Goal: Task Accomplishment & Management: Manage account settings

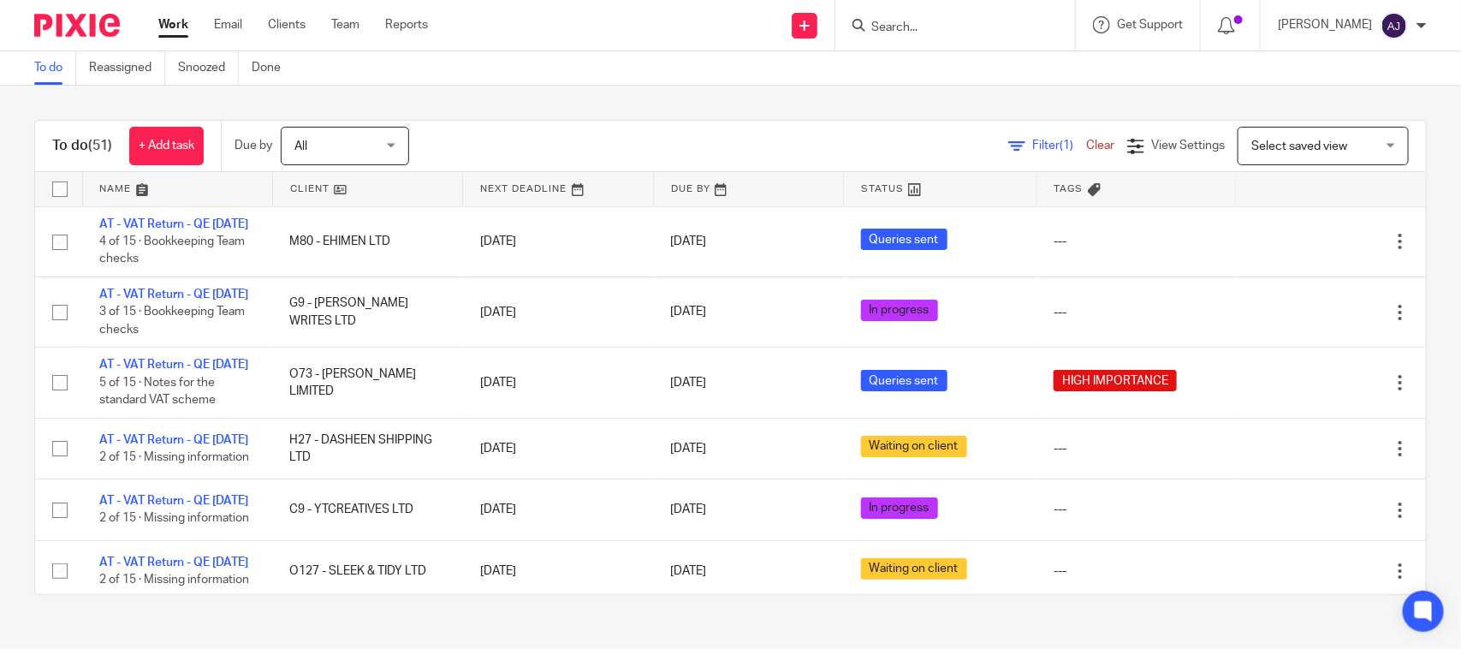
click at [623, 100] on div "To do (51) + Add task Due by All All Today Tomorrow This week Next week This mo…" at bounding box center [730, 357] width 1461 height 543
click at [780, 104] on div "To do (51) + Add task Due by All All Today Tomorrow This week Next week This mo…" at bounding box center [730, 357] width 1461 height 543
click at [733, 124] on div "To do (51) + Add task Due by All All Today Tomorrow This week Next week This mo…" at bounding box center [730, 146] width 1391 height 51
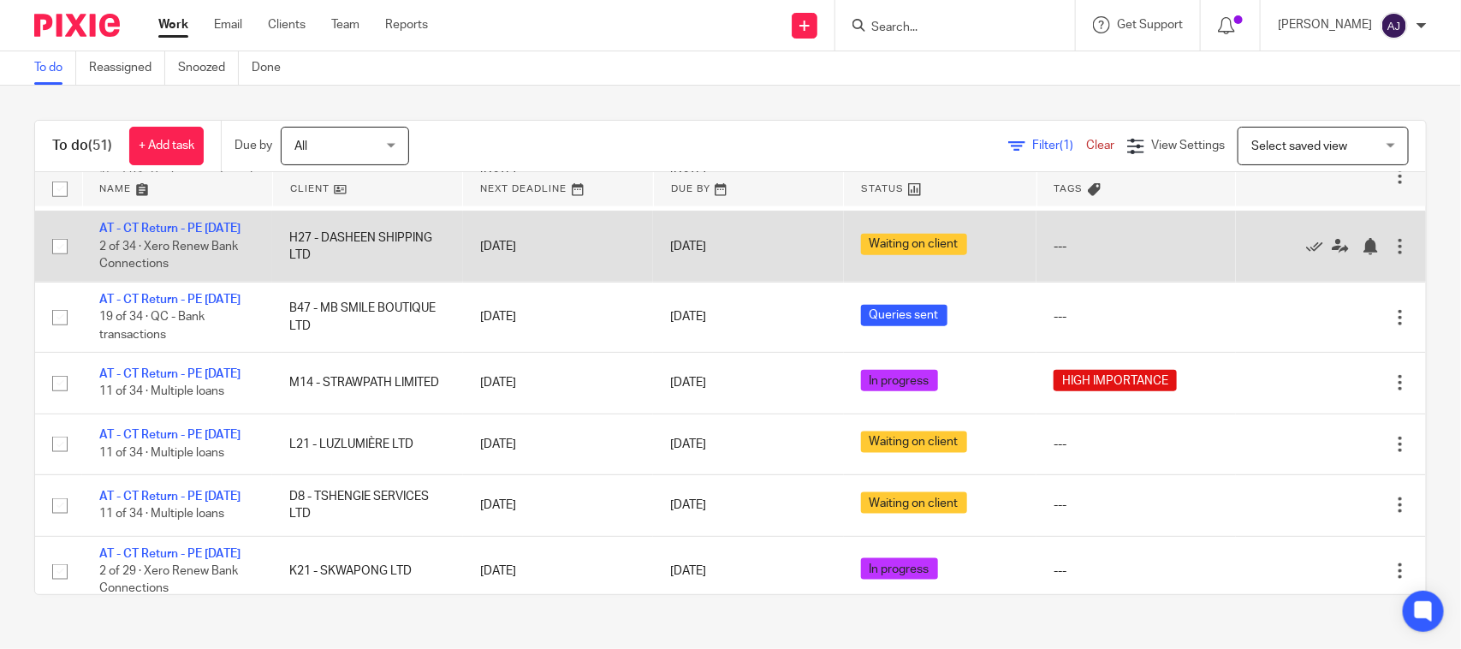
scroll to position [535, 0]
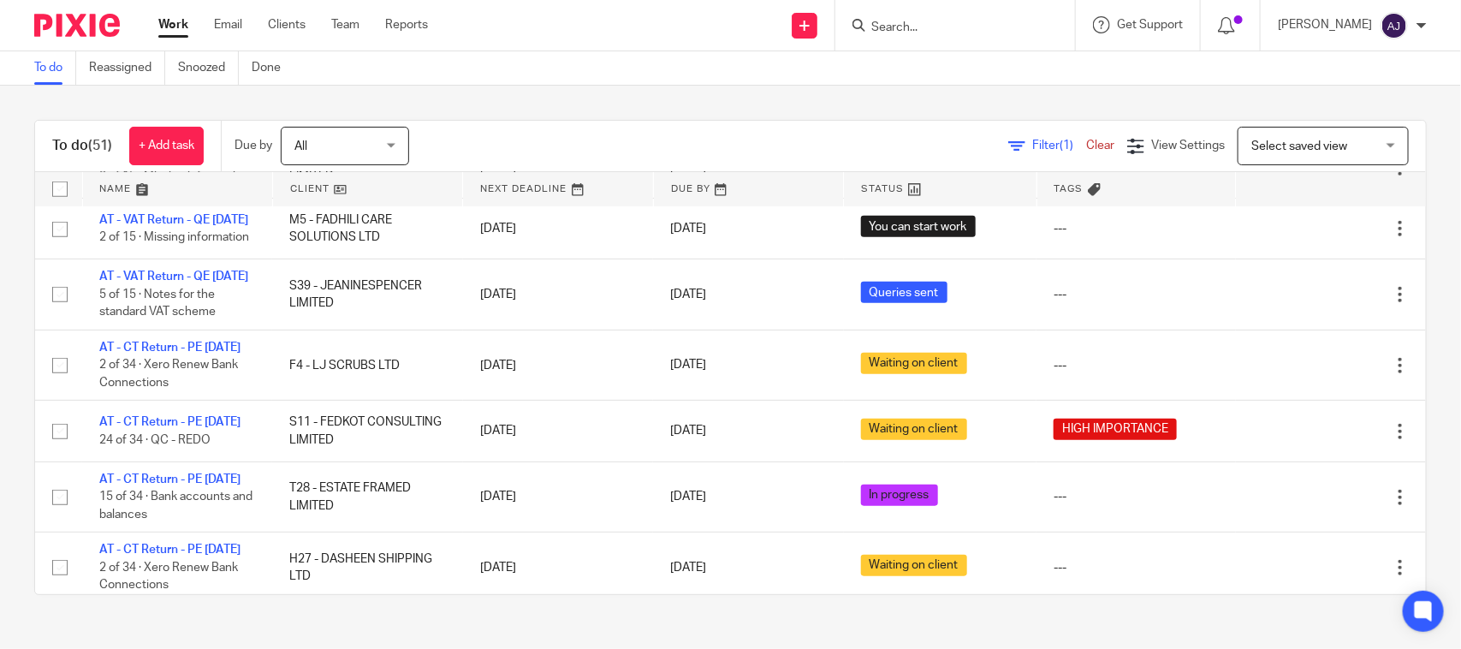
click at [582, 47] on div "Send new email Create task Add client Request signature Get Support Contact via…" at bounding box center [957, 25] width 1007 height 50
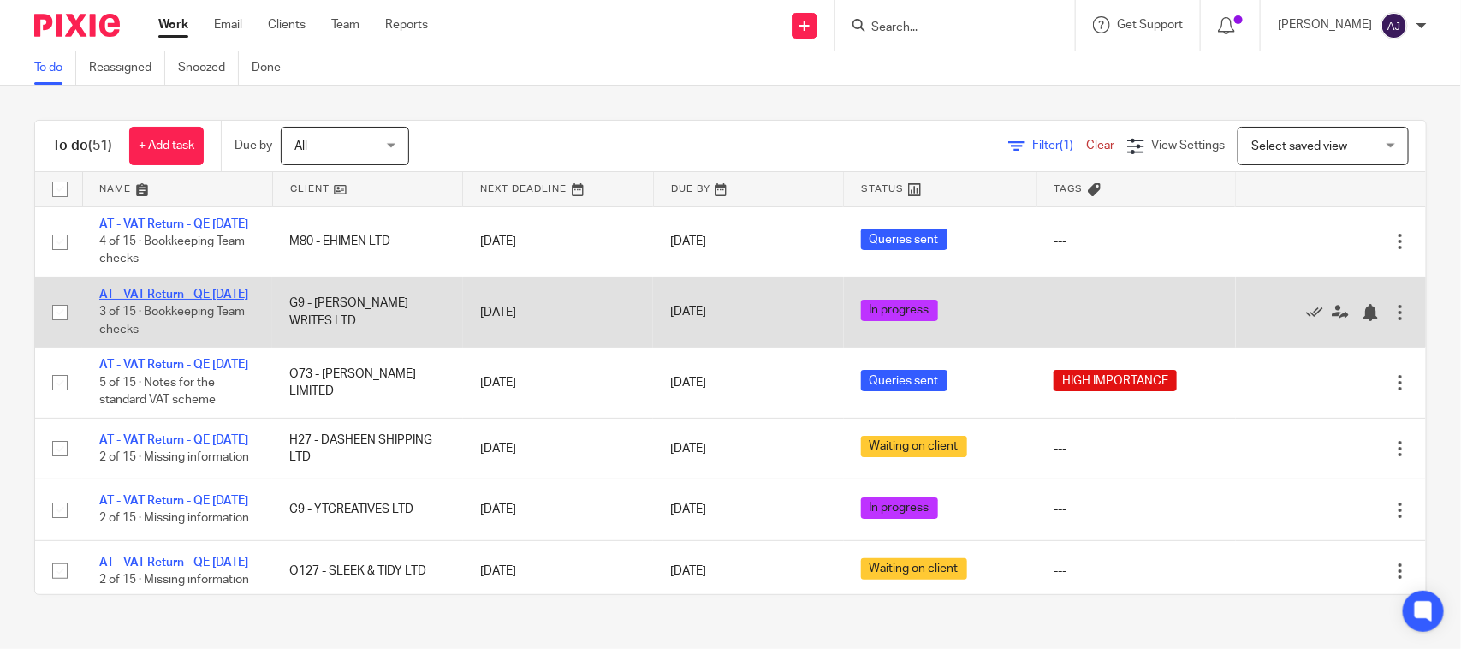
click at [169, 300] on link "AT - VAT Return - QE 31-07-2025" at bounding box center [173, 294] width 149 height 12
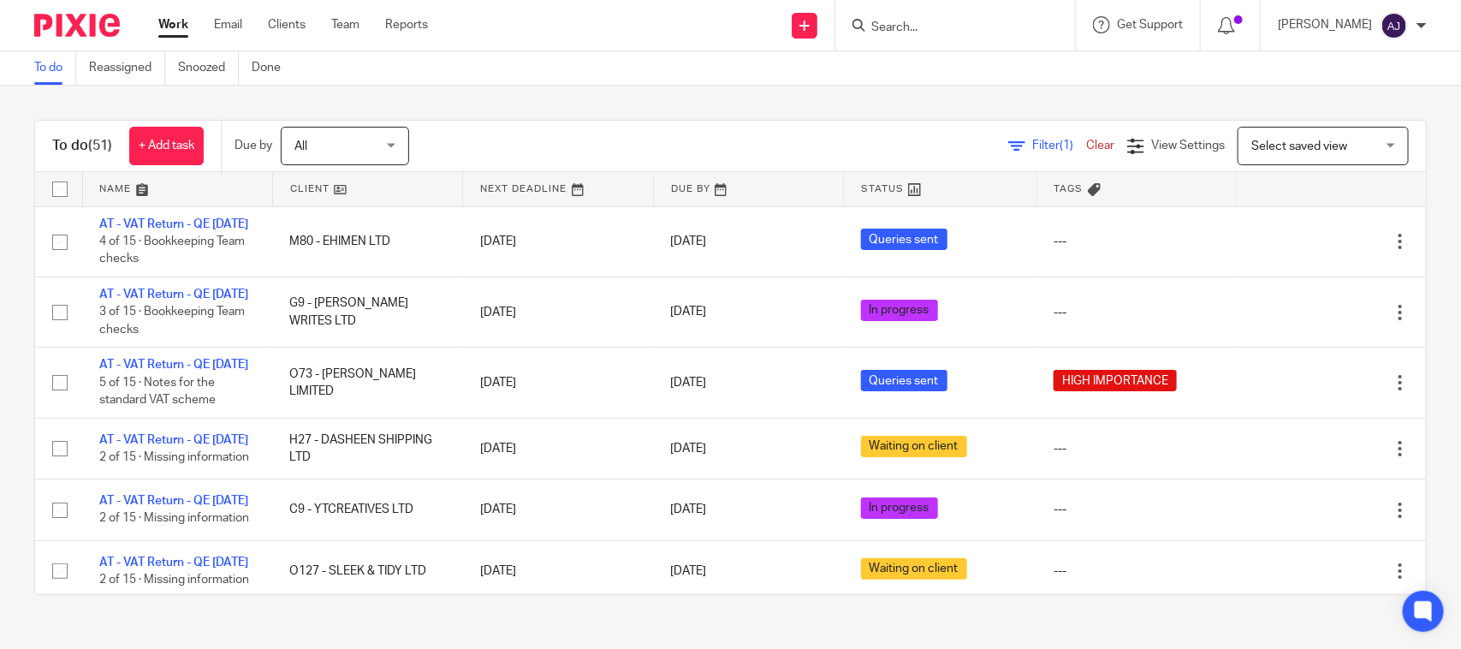
scroll to position [2362, 0]
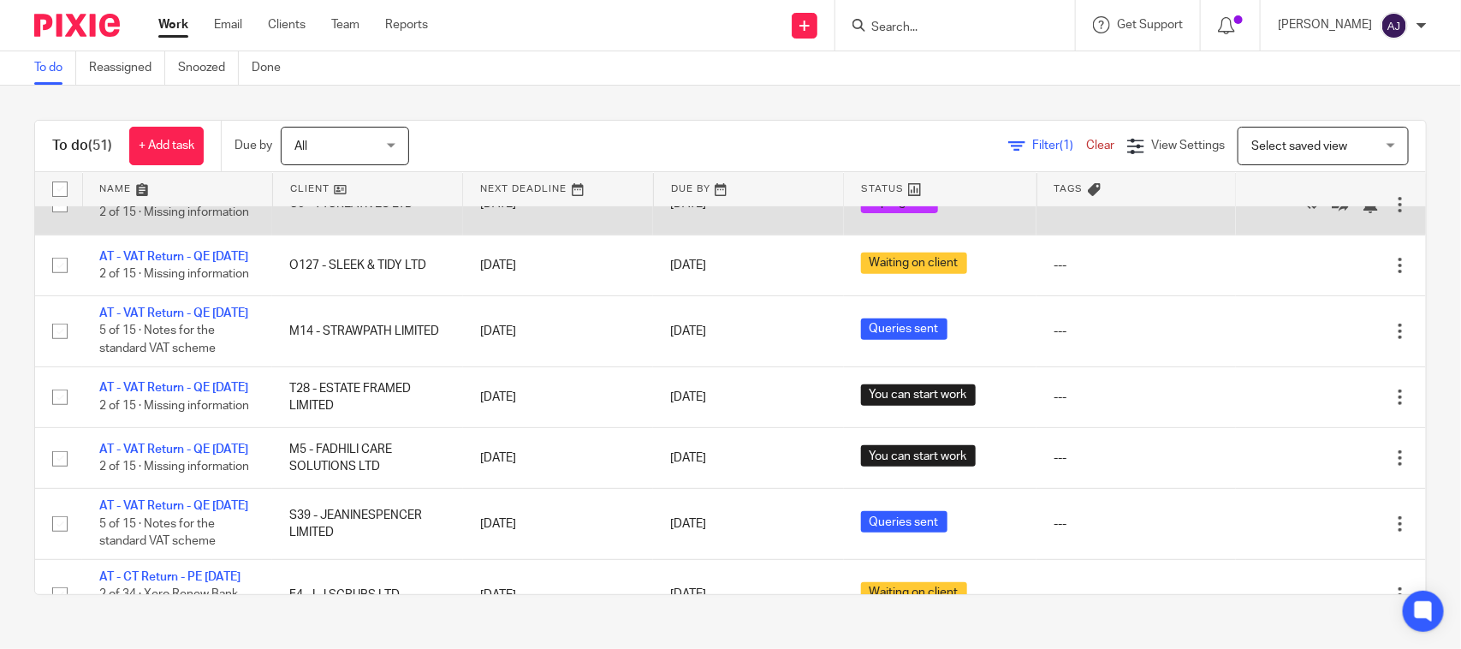
scroll to position [0, 0]
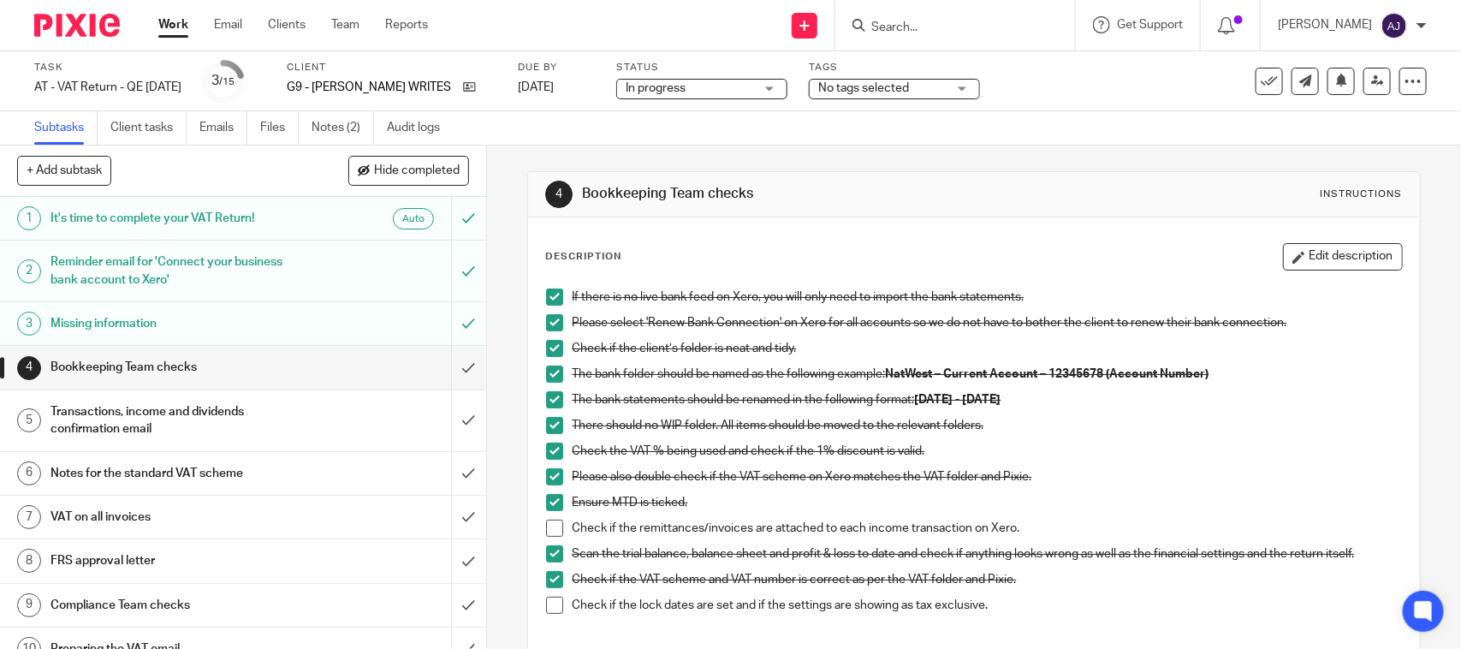
click at [873, 157] on div "4 Bookkeeping Team checks Instructions Description Edit description If there is…" at bounding box center [973, 494] width 893 height 698
drag, startPoint x: 815, startPoint y: 189, endPoint x: 578, endPoint y: 197, distance: 237.2
click at [582, 197] on h1 "Bookkeeping Team checks" at bounding box center [796, 194] width 429 height 18
click at [613, 169] on div "4 Bookkeeping Team checks Instructions Description Edit description If there is…" at bounding box center [973, 494] width 893 height 698
drag, startPoint x: 572, startPoint y: 191, endPoint x: 770, endPoint y: 194, distance: 198.6
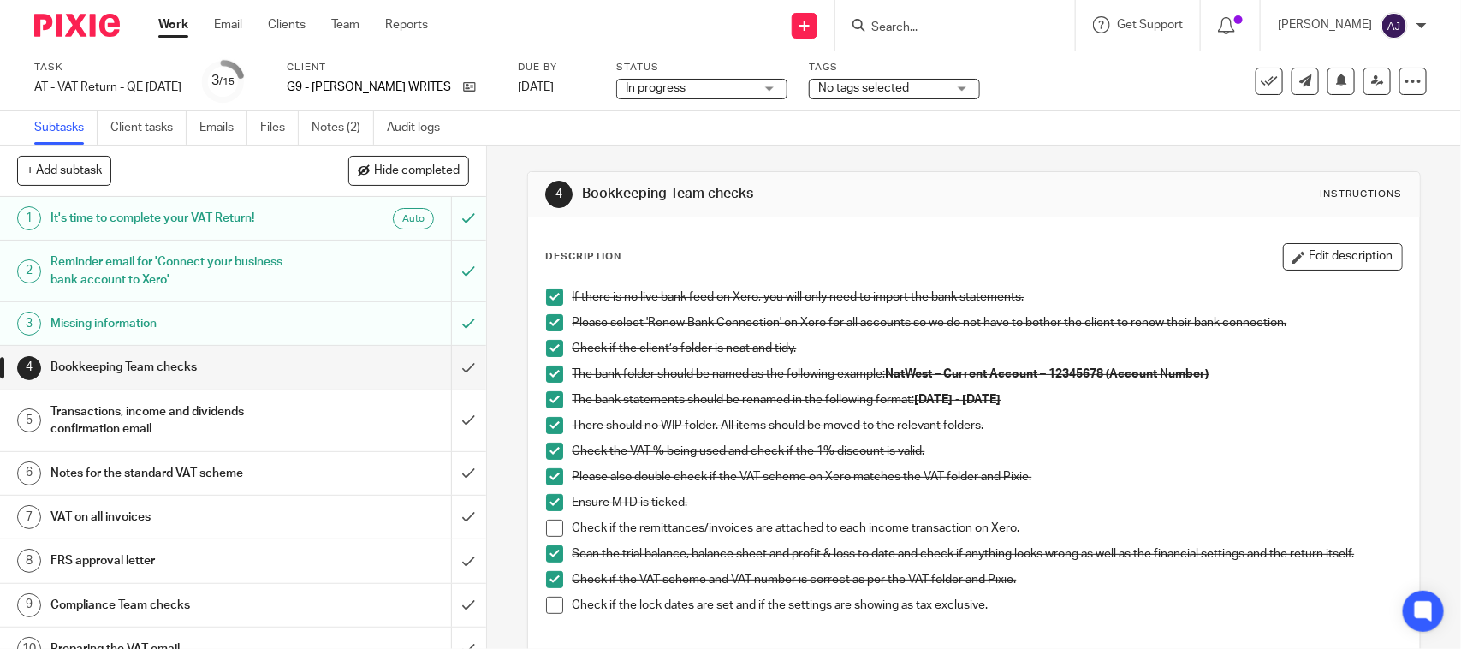
click at [770, 194] on div "4 Bookkeeping Team checks Instructions" at bounding box center [973, 194] width 857 height 27
click at [771, 194] on h1 "Bookkeeping Team checks" at bounding box center [796, 194] width 429 height 18
drag, startPoint x: 772, startPoint y: 193, endPoint x: 586, endPoint y: 212, distance: 186.7
click at [586, 212] on div "4 Bookkeeping Team checks Instructions" at bounding box center [973, 194] width 891 height 45
click at [625, 165] on div "4 Bookkeeping Team checks Instructions Description Edit description If there is…" at bounding box center [973, 494] width 893 height 698
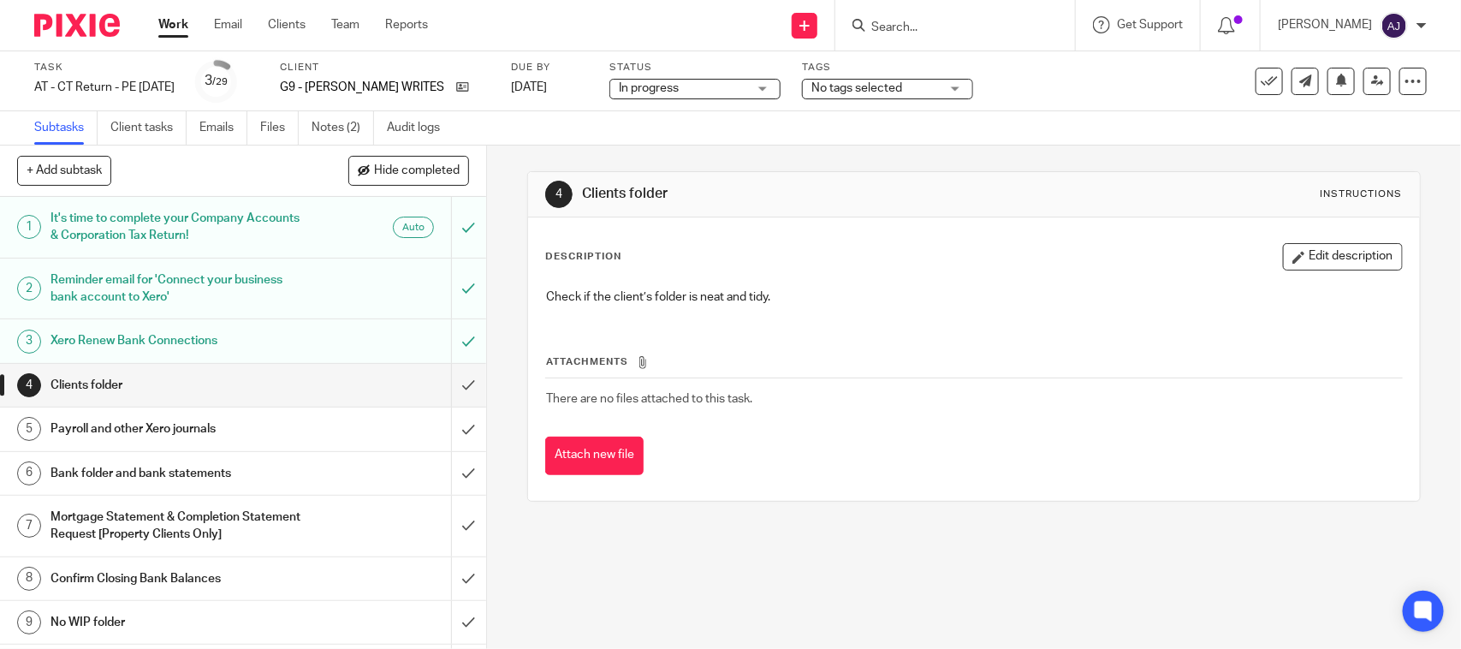
click at [785, 160] on div "4 Clients folder Instructions Description Edit description Check if the client’…" at bounding box center [973, 336] width 893 height 382
click at [743, 151] on div "4 Clients folder Instructions Description Edit description Check if the client’…" at bounding box center [973, 336] width 893 height 382
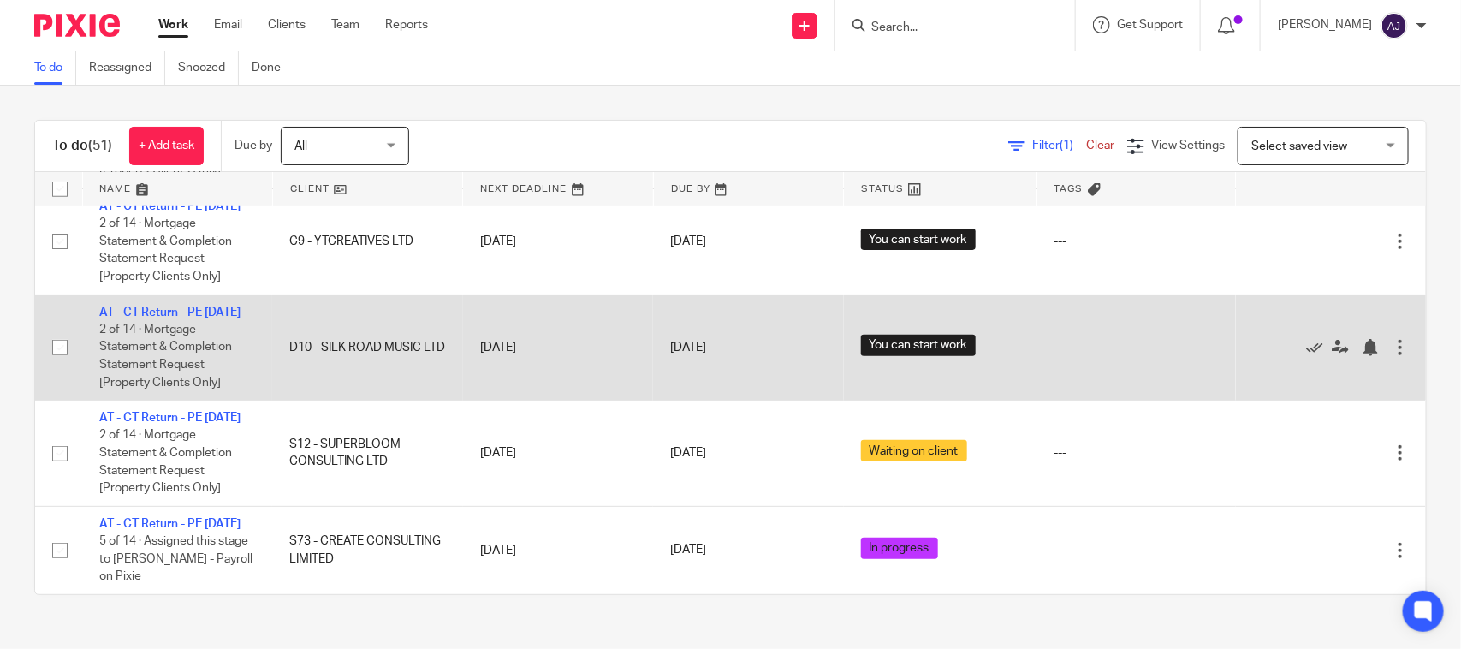
scroll to position [4245, 0]
click at [151, 306] on link "AT - CT Return - PE 31-07-2025" at bounding box center [169, 312] width 141 height 12
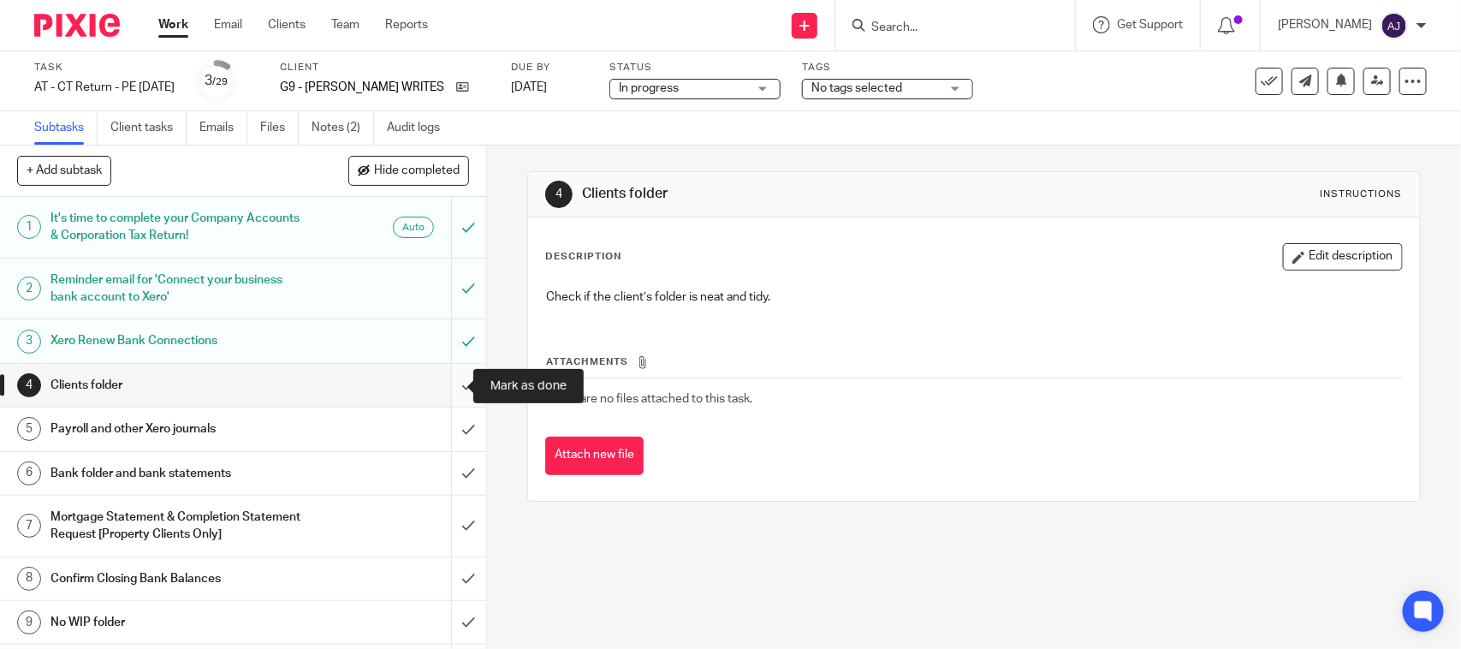
click at [438, 383] on input "submit" at bounding box center [243, 385] width 486 height 43
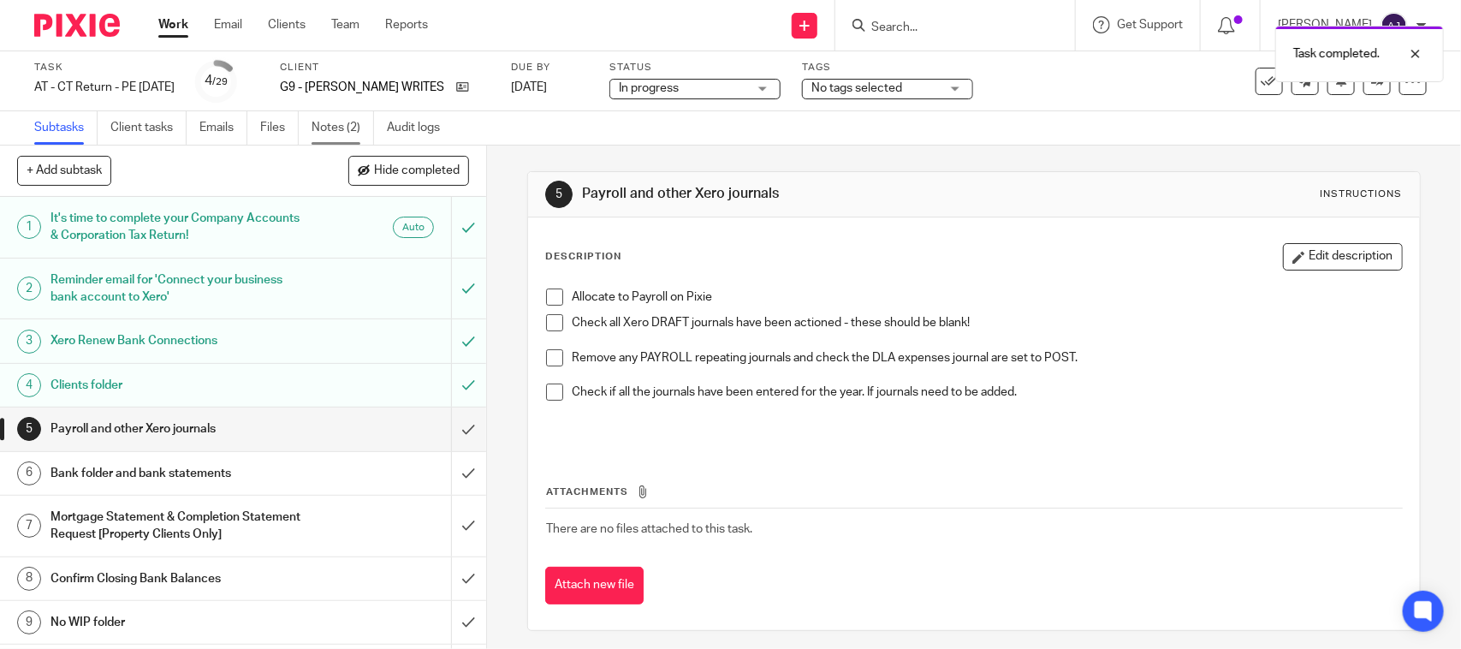
click at [341, 127] on link "Notes (2)" at bounding box center [343, 127] width 62 height 33
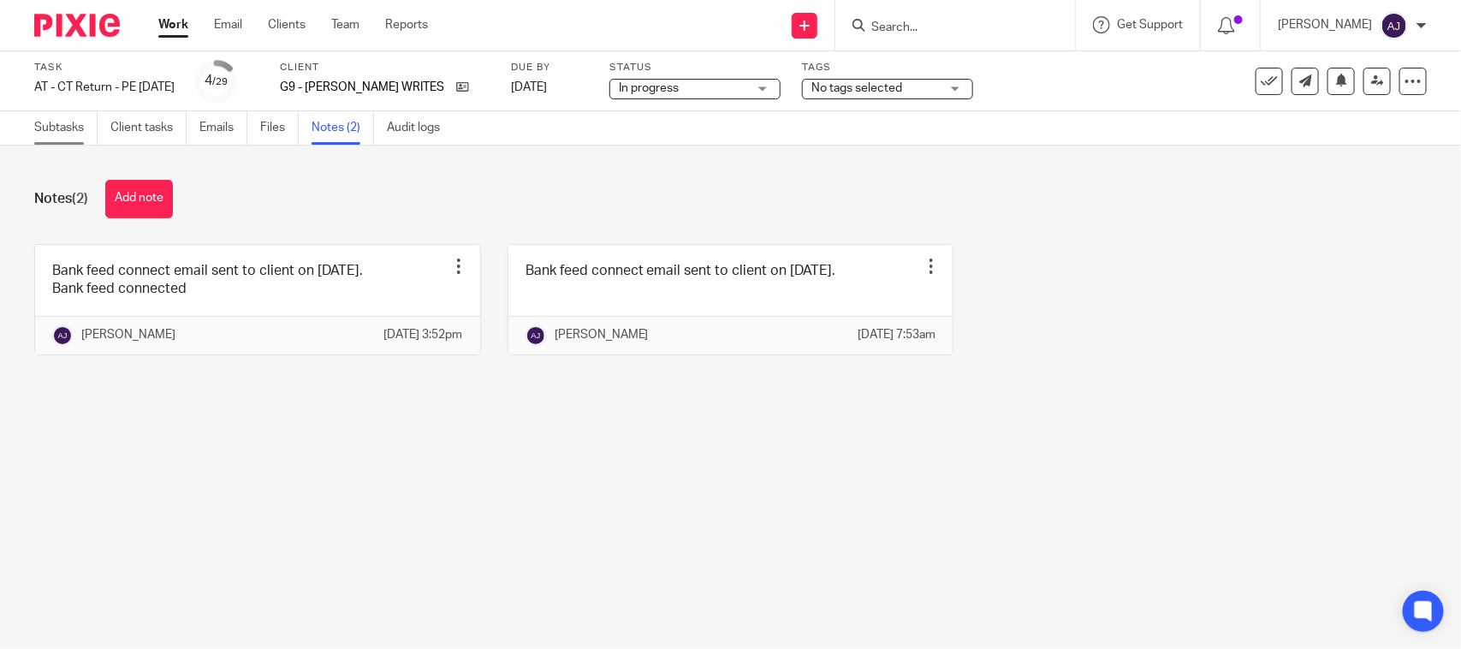
click at [69, 126] on link "Subtasks" at bounding box center [65, 127] width 63 height 33
click at [51, 121] on link "Subtasks" at bounding box center [65, 127] width 63 height 33
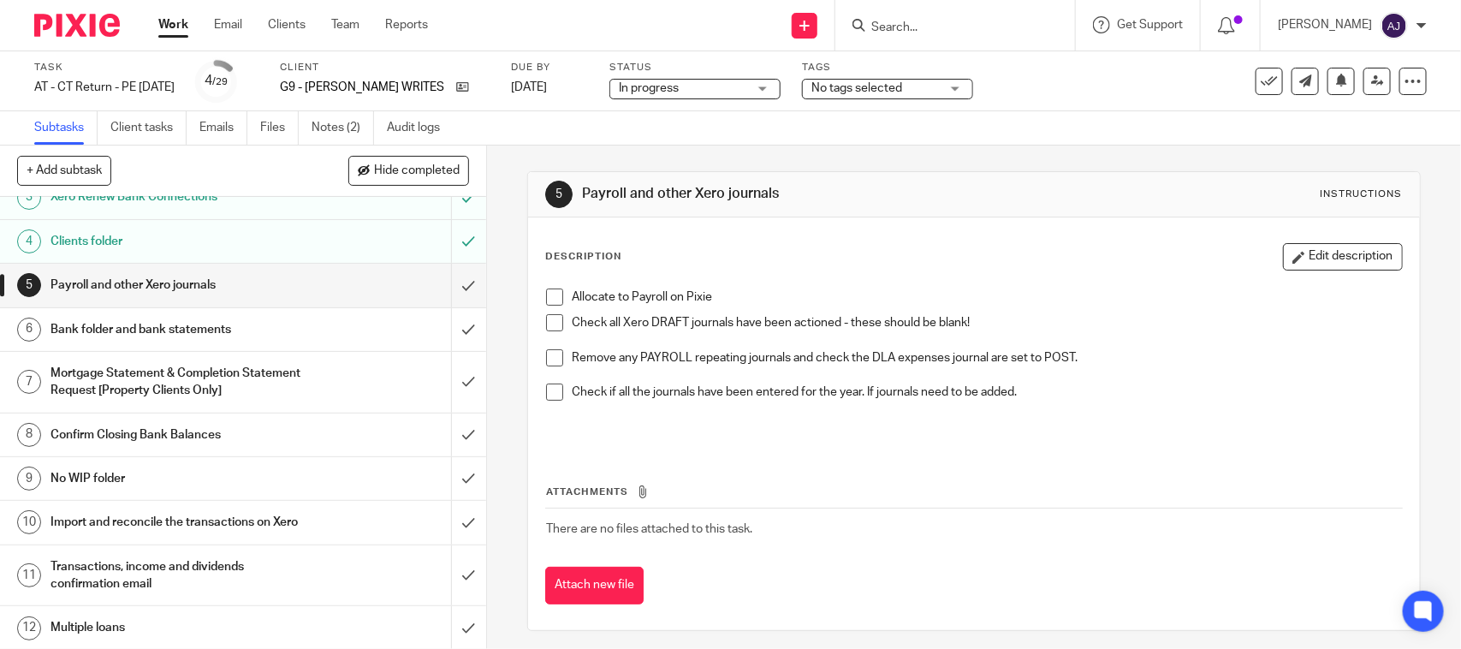
scroll to position [107, 0]
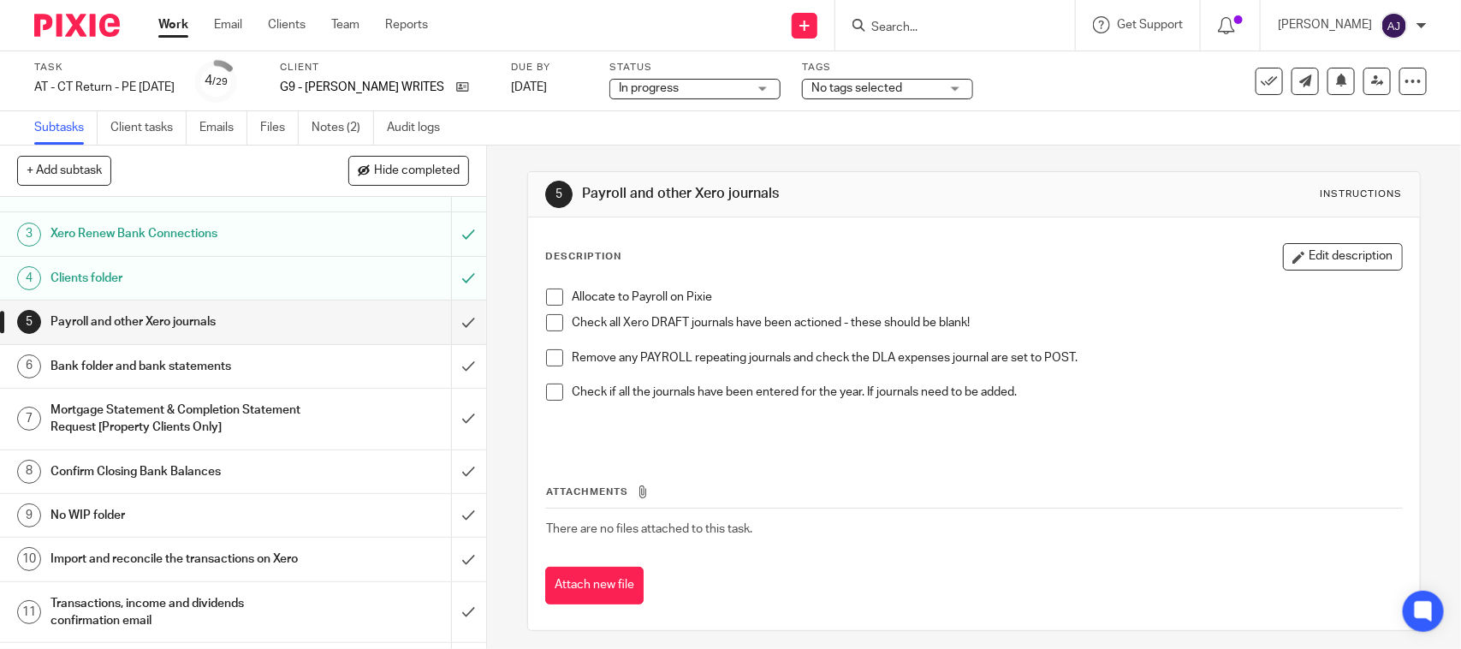
click at [302, 359] on div "Bank folder and bank statements" at bounding box center [241, 366] width 383 height 26
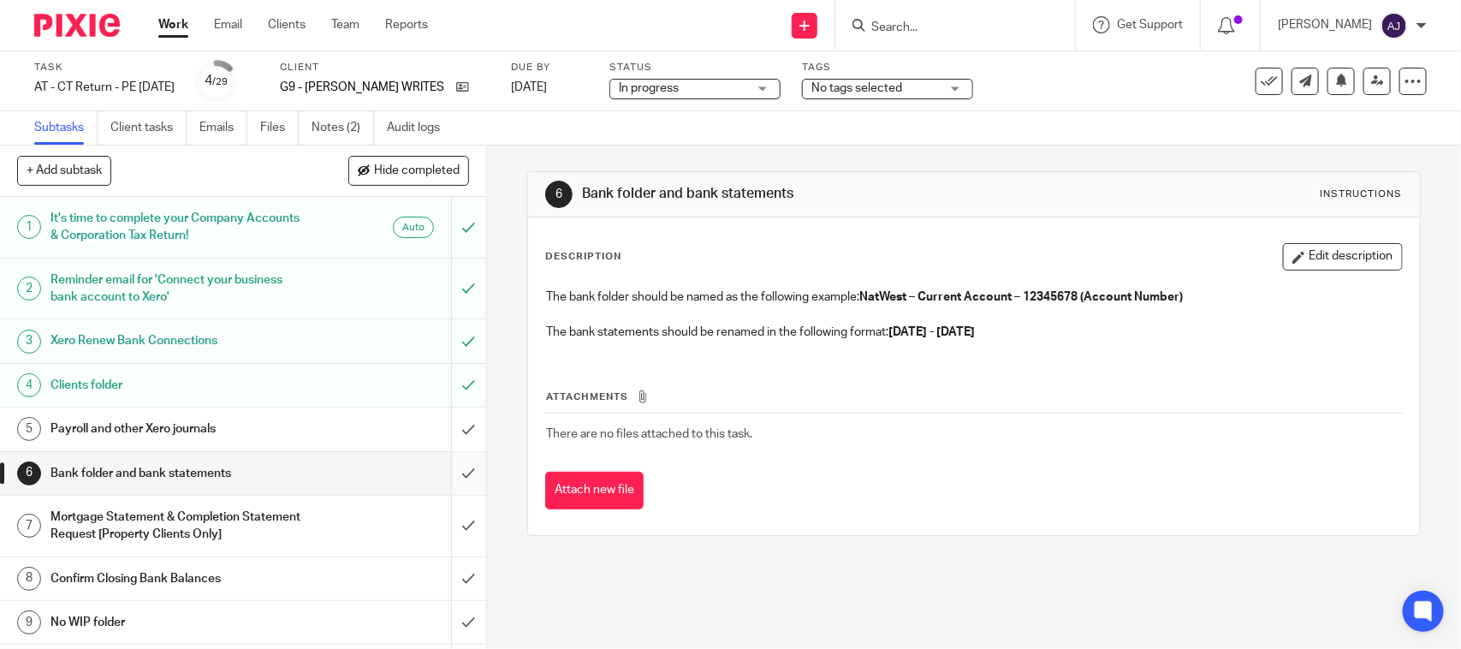
click at [433, 479] on input "submit" at bounding box center [243, 473] width 486 height 43
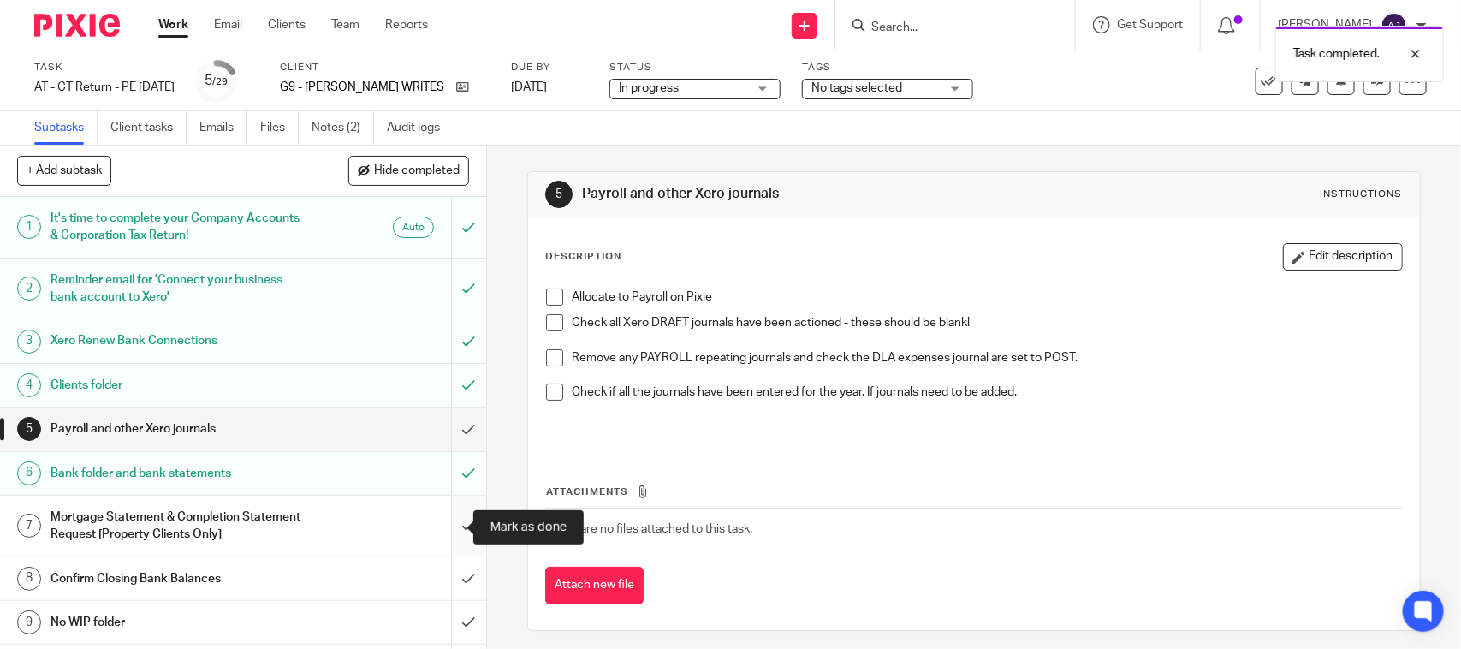
click at [449, 524] on input "submit" at bounding box center [243, 526] width 486 height 61
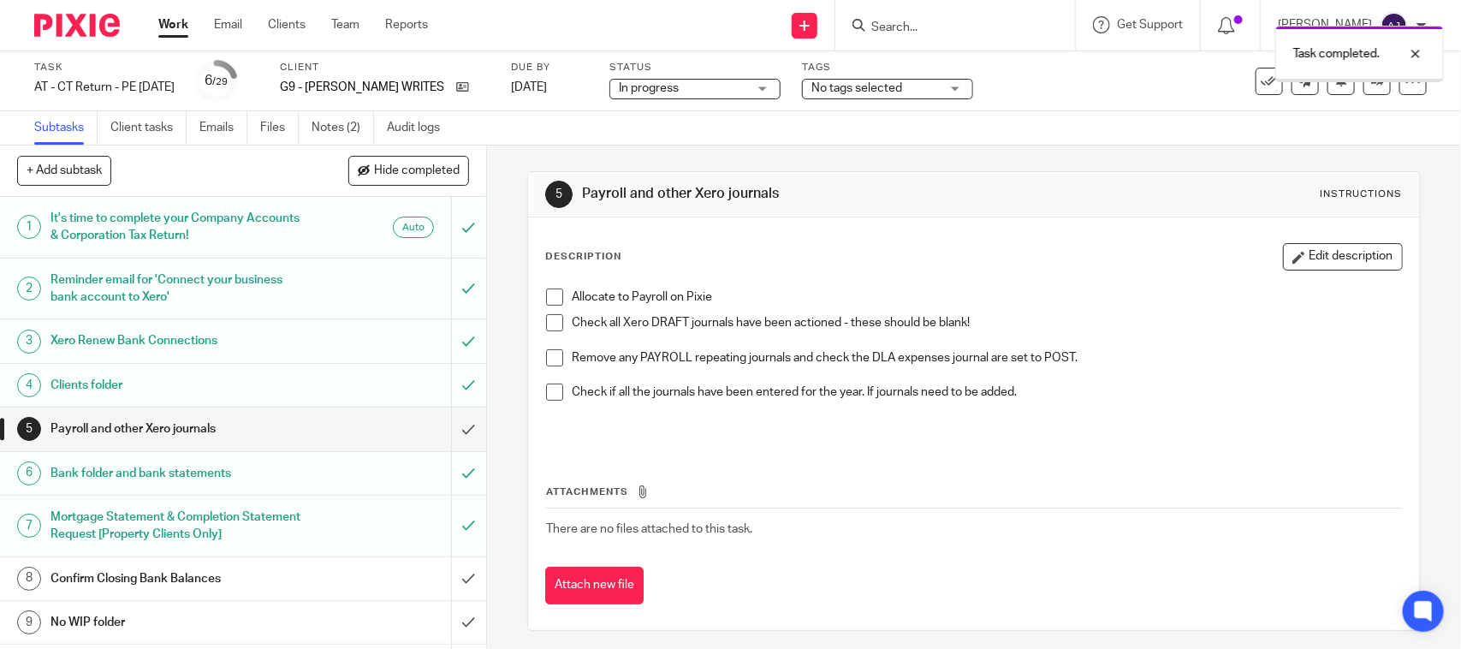
scroll to position [107, 0]
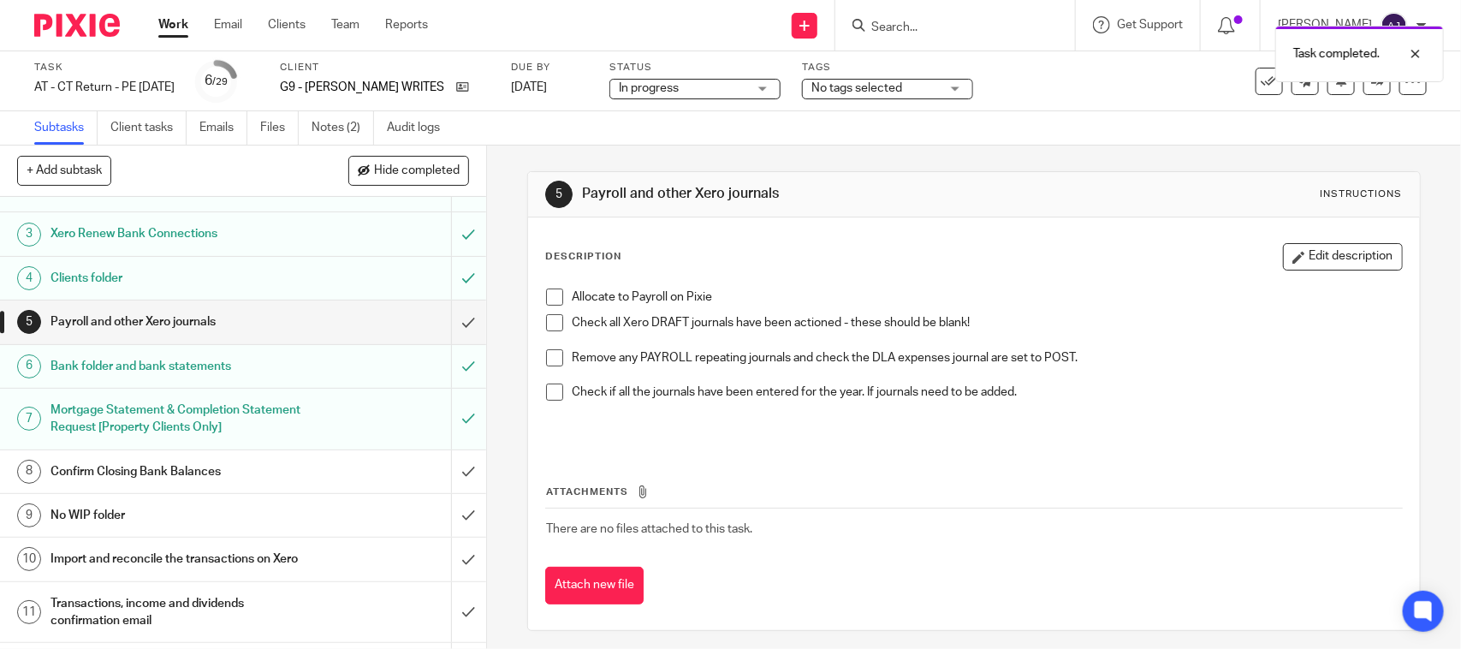
click at [310, 465] on div "Confirm Closing Bank Balances" at bounding box center [241, 472] width 383 height 26
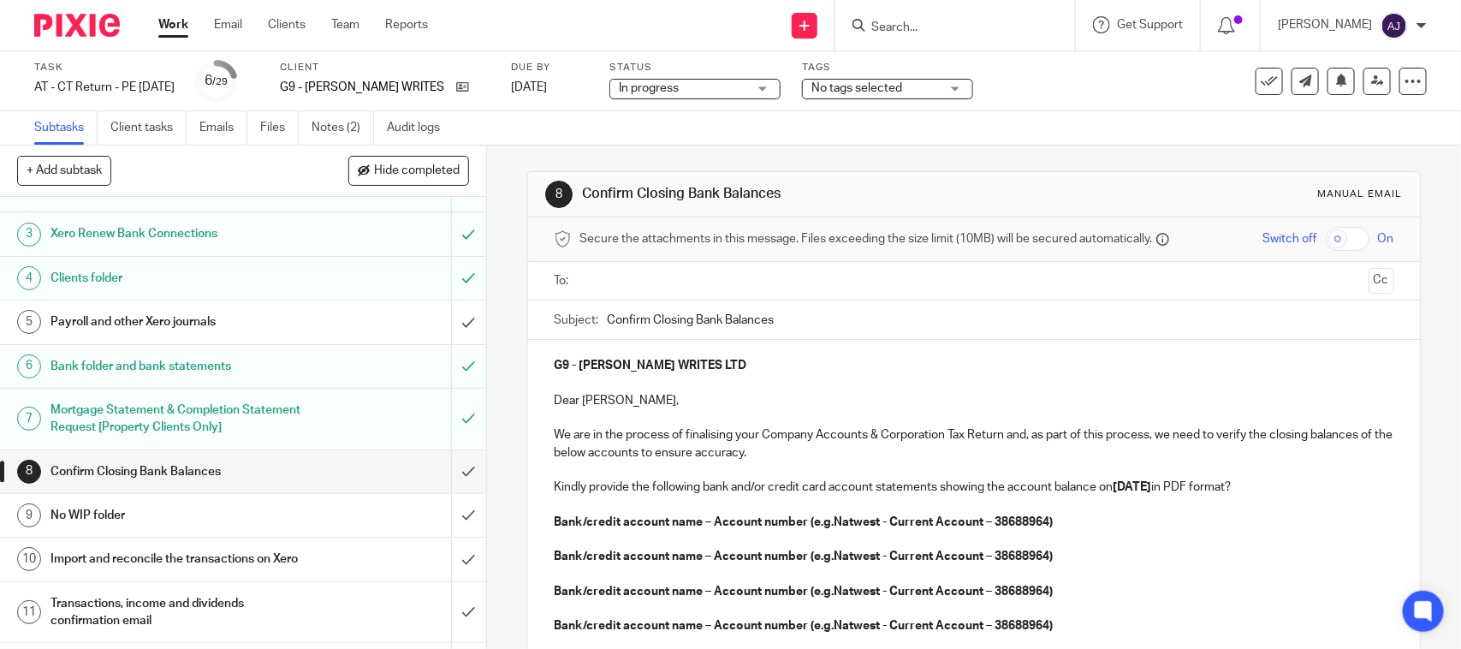
click at [732, 366] on p "G9 - [PERSON_NAME] WRITES LTD" at bounding box center [974, 365] width 840 height 17
paste input "NICK GORDON WRITES LTD"
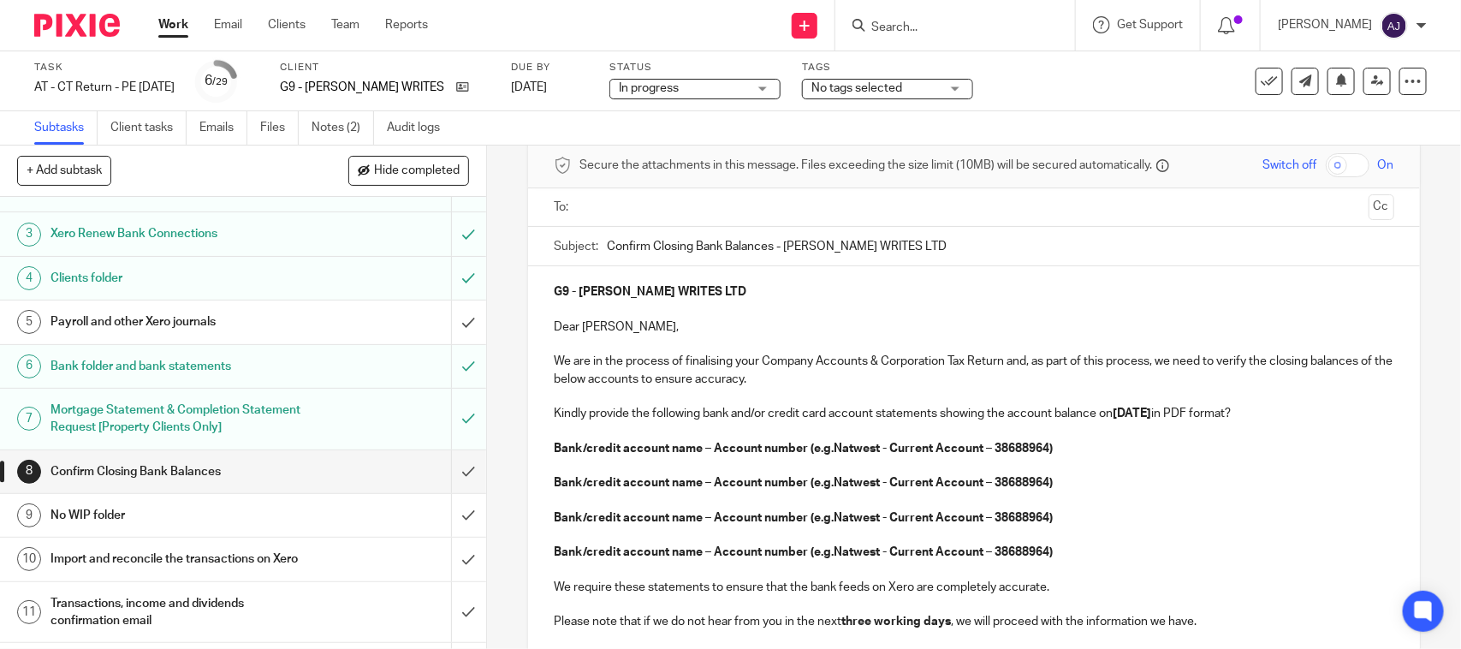
scroll to position [214, 0]
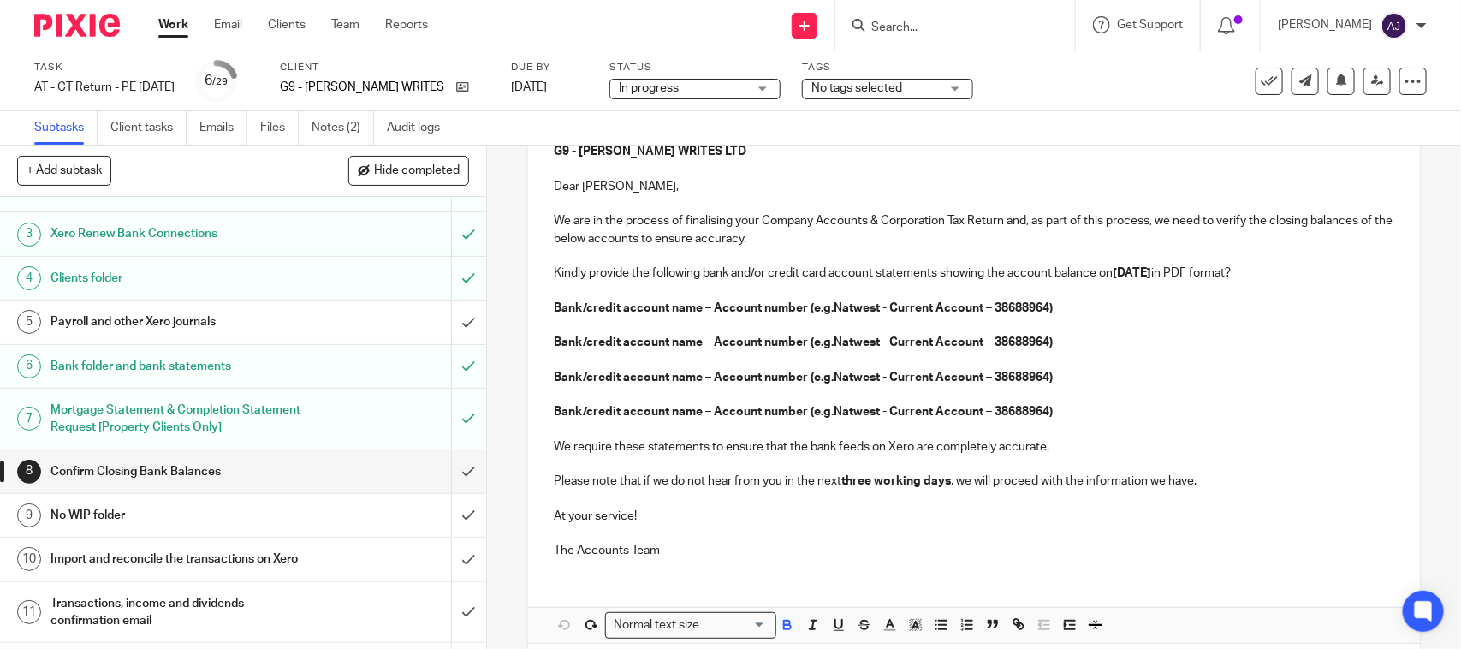
type input "Confirm Closing Bank Balances - NICK GORDON WRITES LTD"
click at [873, 310] on strong "Bank/credit account name – Account number (e.g.Natwest - Current Account – 3868…" at bounding box center [803, 308] width 499 height 12
click at [882, 300] on p "TIde - Company Current Account – 38688964)" at bounding box center [974, 308] width 840 height 17
click at [917, 311] on p "TIde - Company Current Account – 38688964)" at bounding box center [974, 308] width 840 height 17
click at [875, 341] on strong "Bank/credit account name – Account number (e.g.Natwest - Current Account – 3868…" at bounding box center [803, 342] width 499 height 12
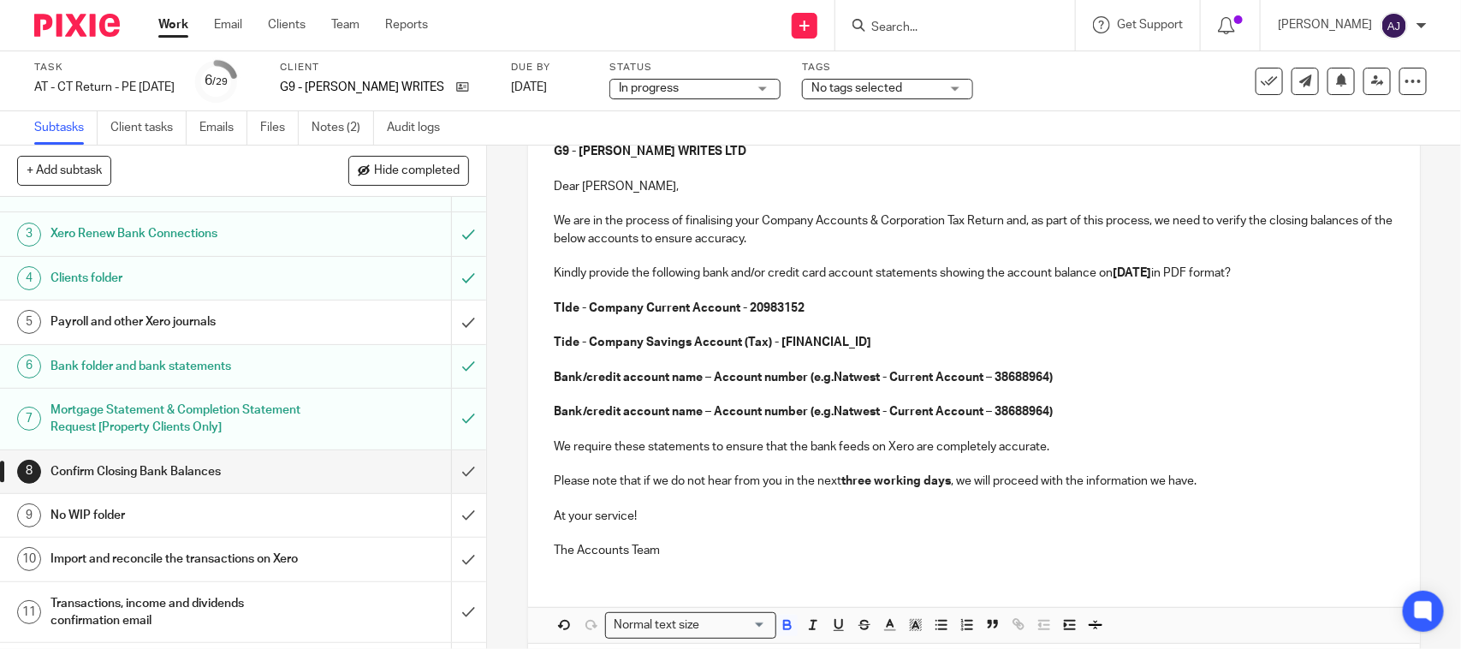
click at [1097, 383] on p "Bank/credit account name – Account number (e.g.Natwest - Current Account – 3868…" at bounding box center [974, 377] width 840 height 17
click at [1100, 373] on p "Bank/credit account name – Account number (e.g.Natwest - Current Account – 3868…" at bounding box center [974, 377] width 840 height 17
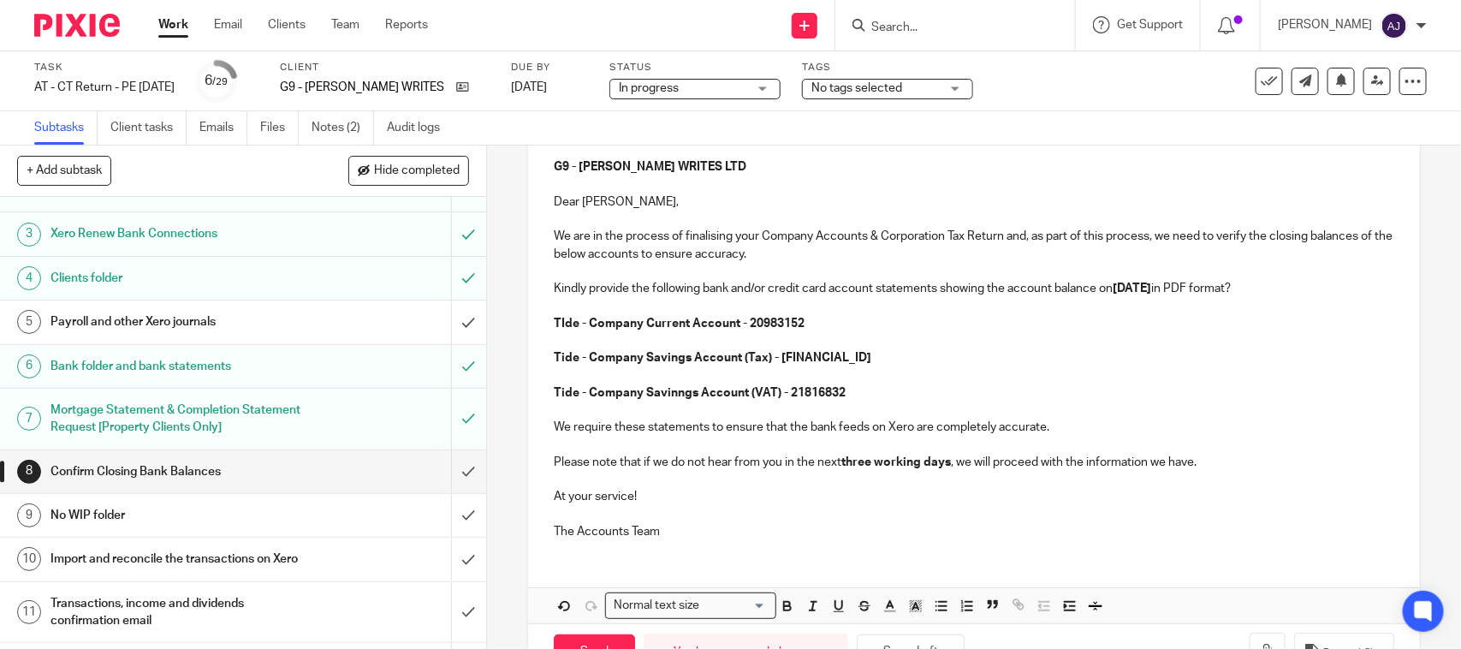
scroll to position [258, 0]
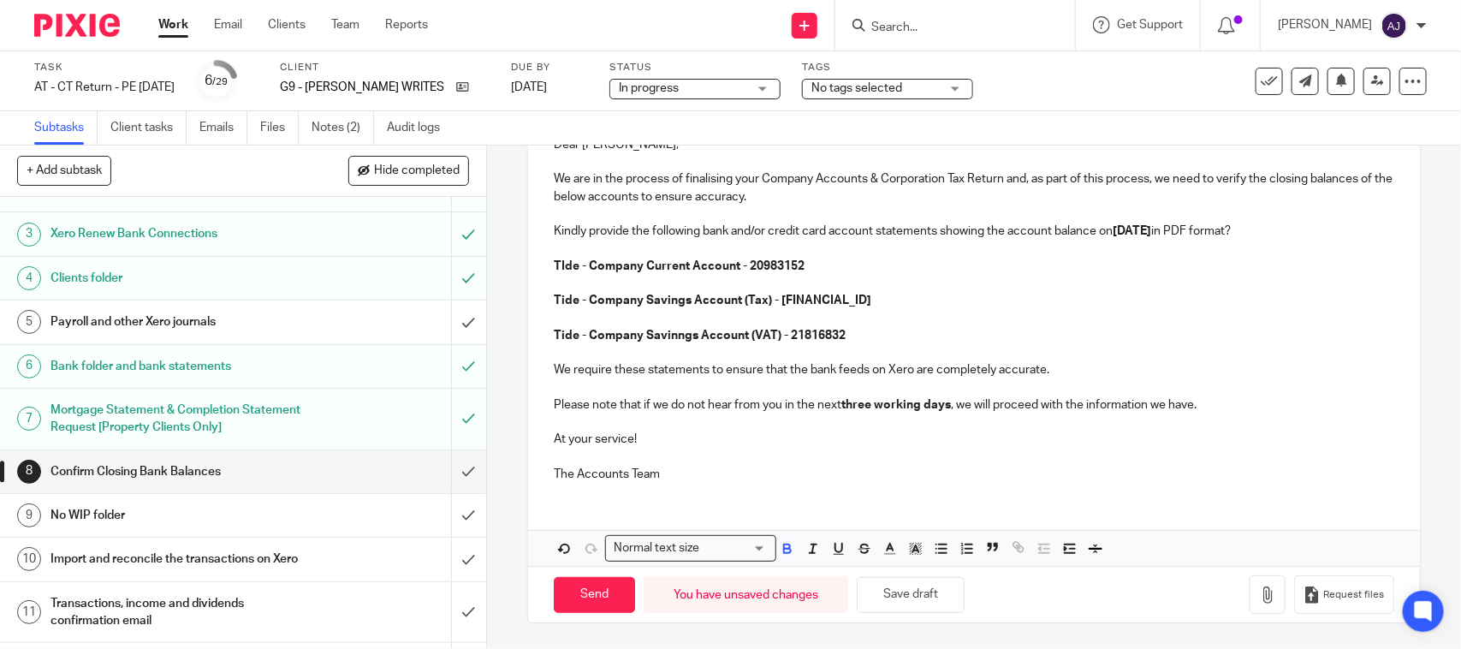
drag, startPoint x: 670, startPoint y: 336, endPoint x: 674, endPoint y: 379, distance: 42.9
click at [669, 340] on p "Tide - Company Savinngs Account (VAT) - 21816832" at bounding box center [974, 335] width 840 height 17
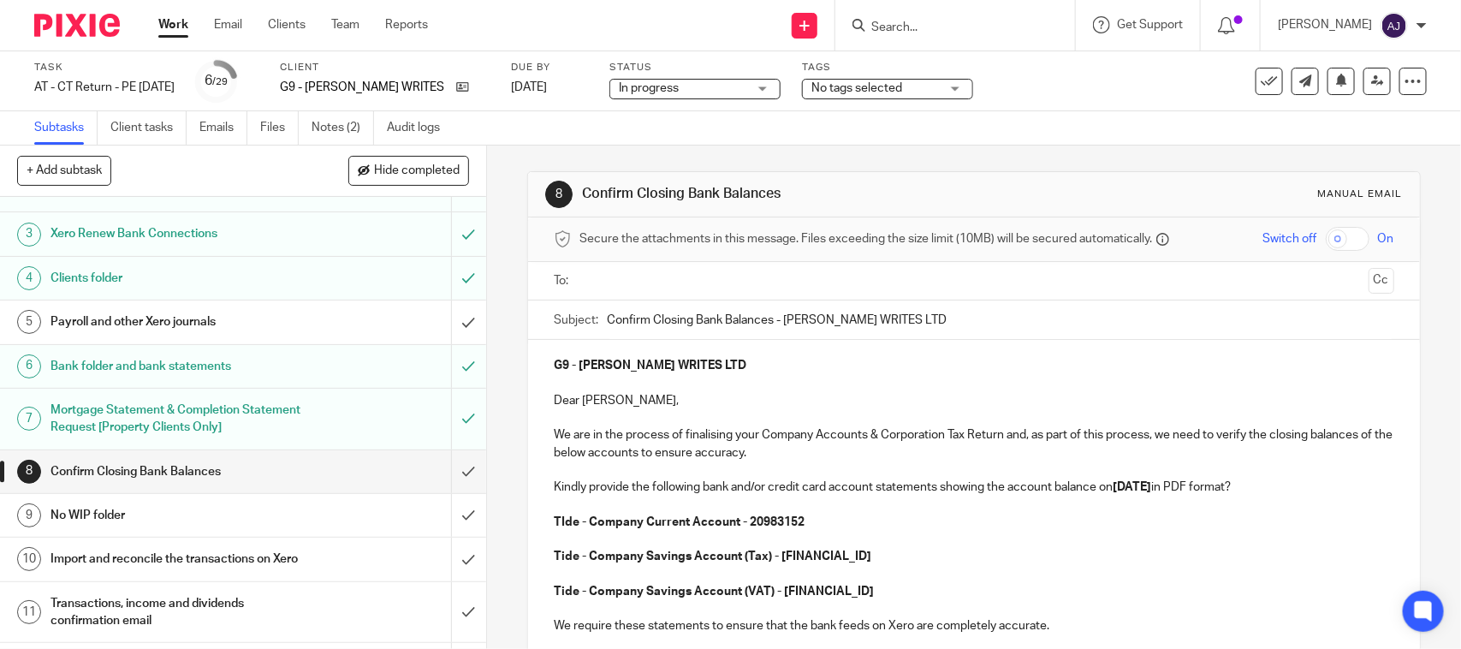
scroll to position [107, 0]
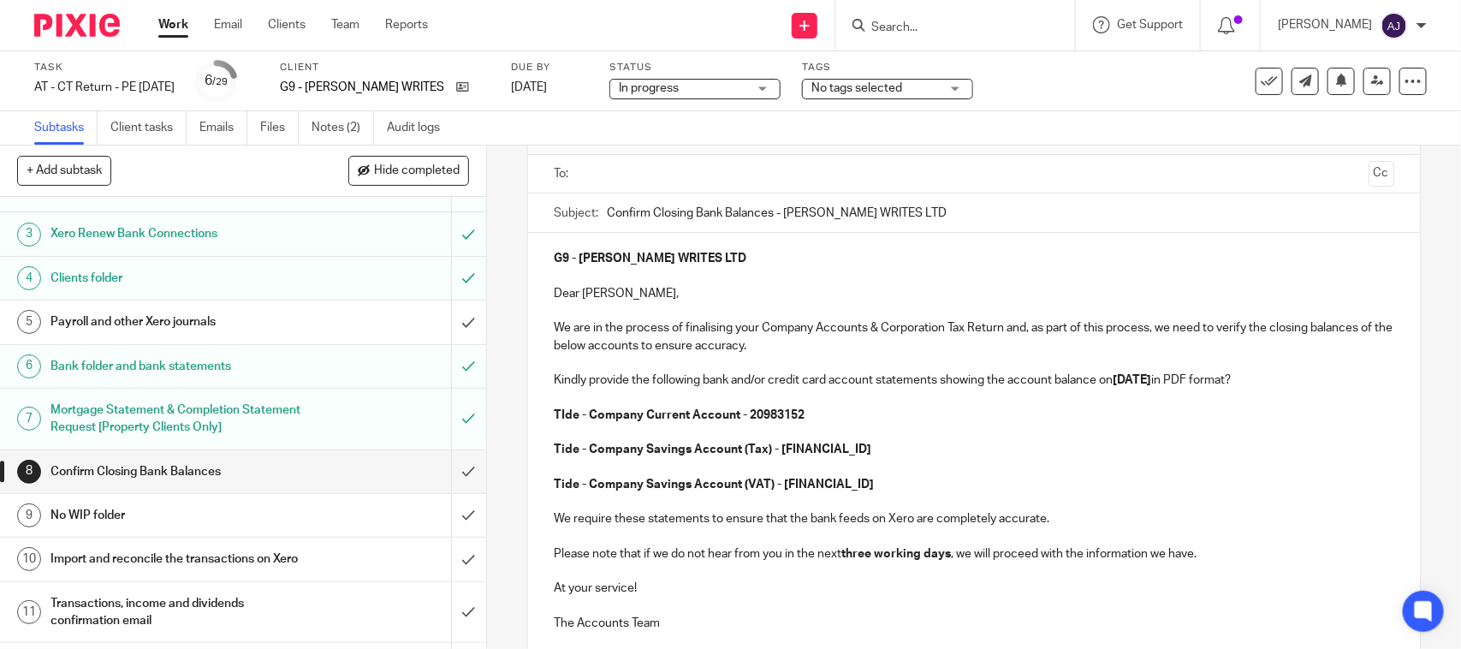
click at [559, 424] on p "TIde - Company Current Account - 20983152" at bounding box center [974, 415] width 840 height 17
click at [699, 342] on p "We are in the process of finalising your Company Accounts & Corporation Tax Ret…" at bounding box center [974, 336] width 840 height 35
click at [716, 336] on p "We are in the process of finalising your Company Accounts & Corporation Tax Ret…" at bounding box center [974, 336] width 840 height 35
click at [862, 449] on p "Tide - Company Savings Account (Tax) - 21816815" at bounding box center [974, 449] width 840 height 17
click at [869, 472] on p at bounding box center [974, 466] width 840 height 17
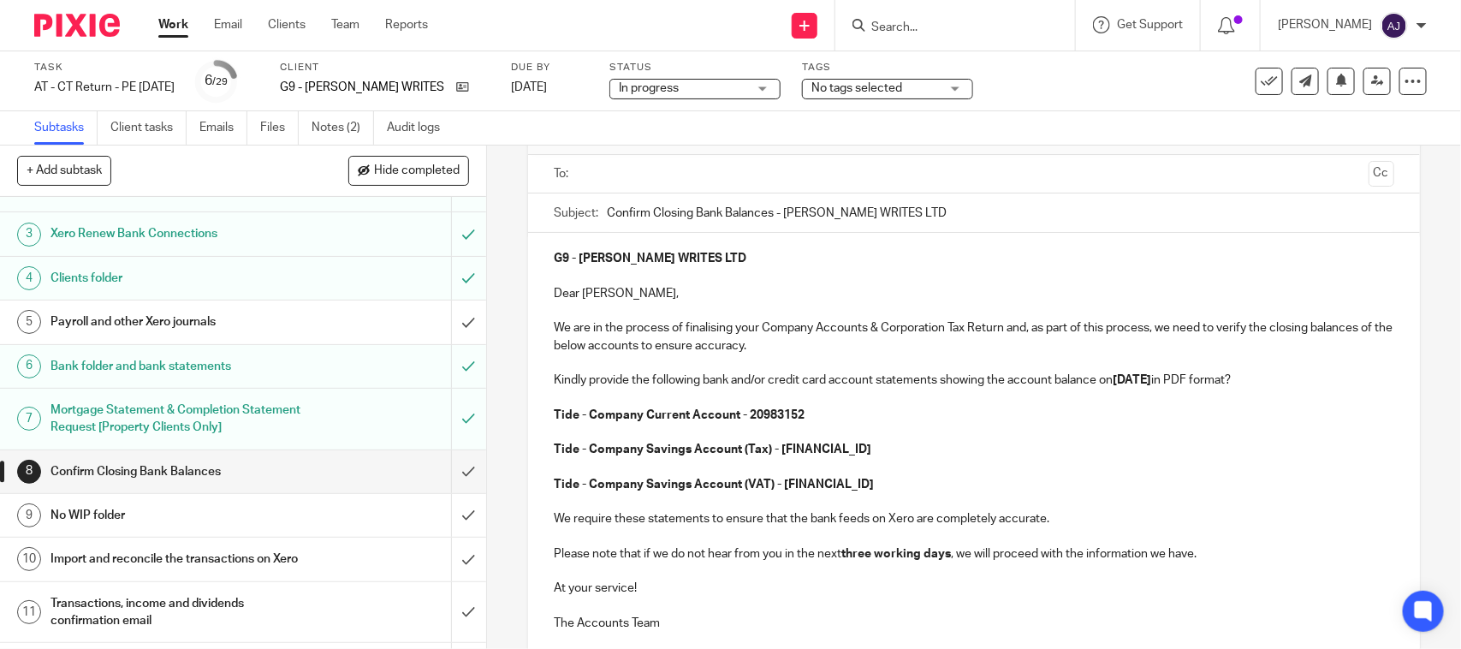
click at [878, 480] on p "Tide - Company Savings Account (VAT) - 21816832" at bounding box center [974, 484] width 840 height 17
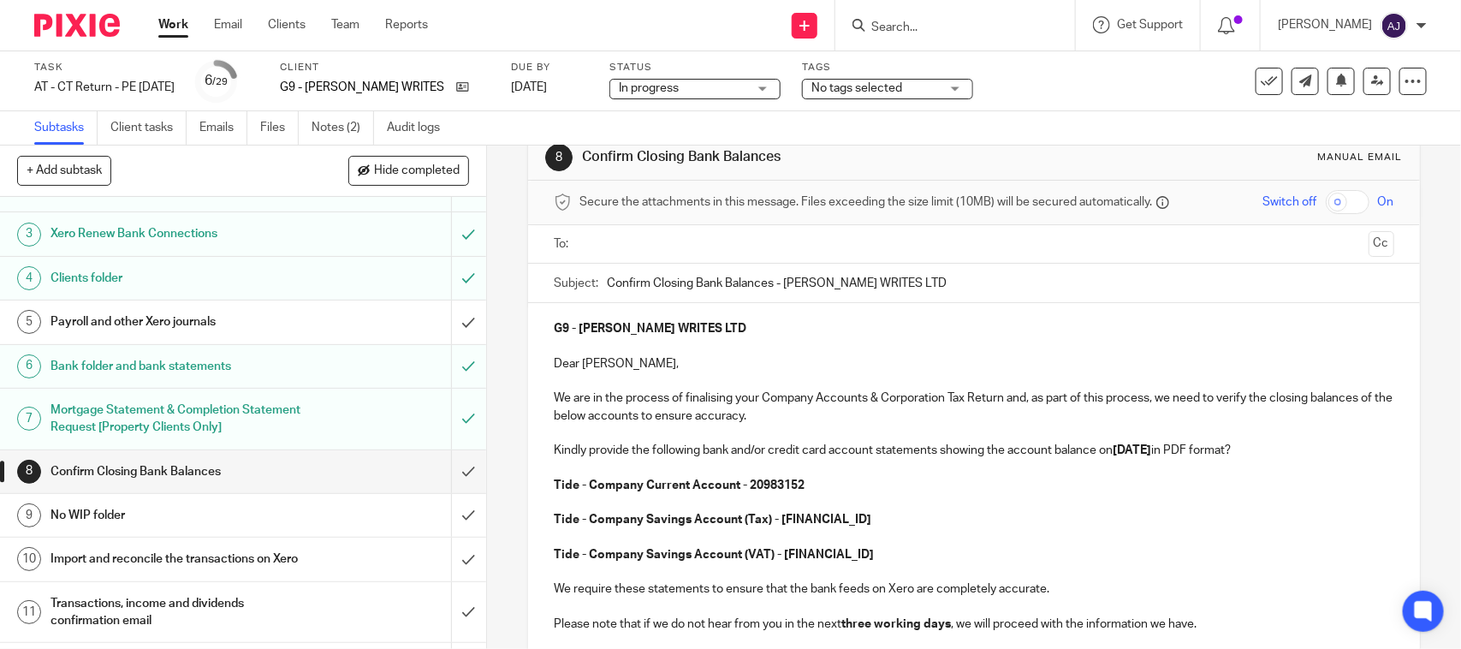
scroll to position [0, 0]
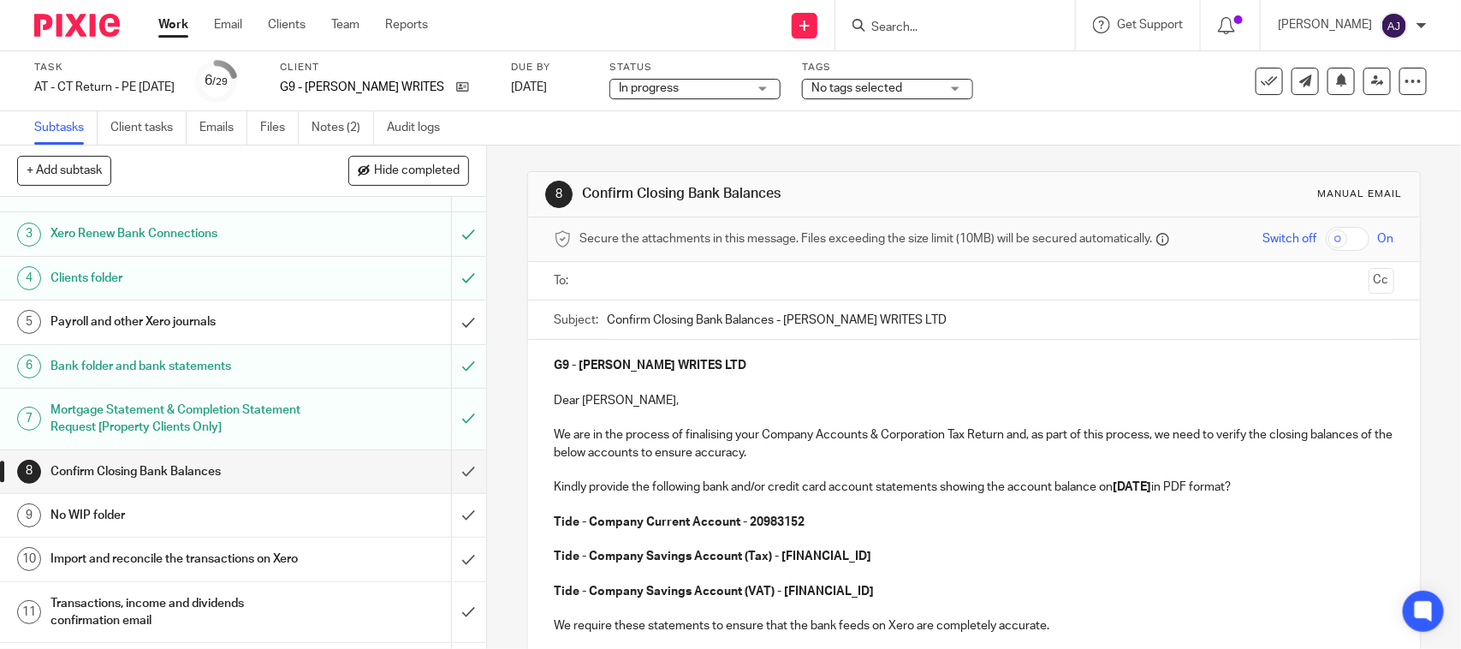
click at [678, 276] on input "text" at bounding box center [972, 281] width 775 height 20
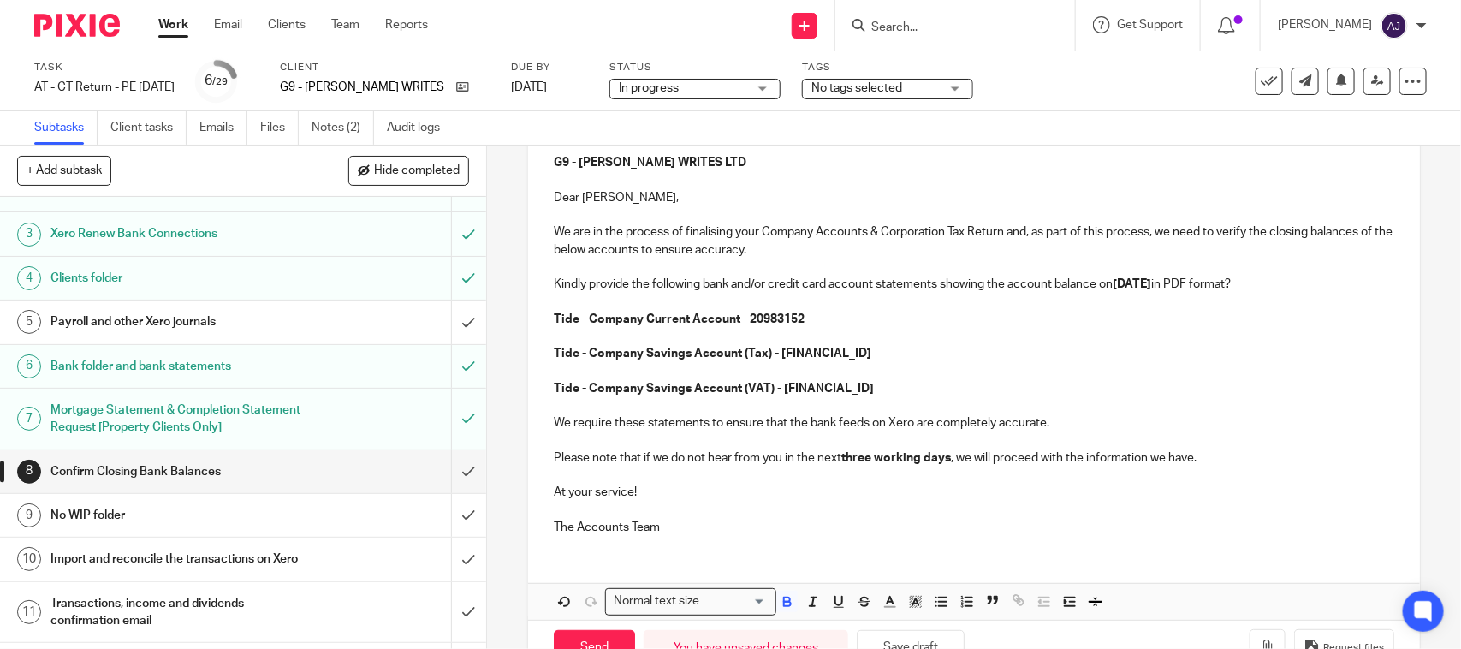
scroll to position [156, 0]
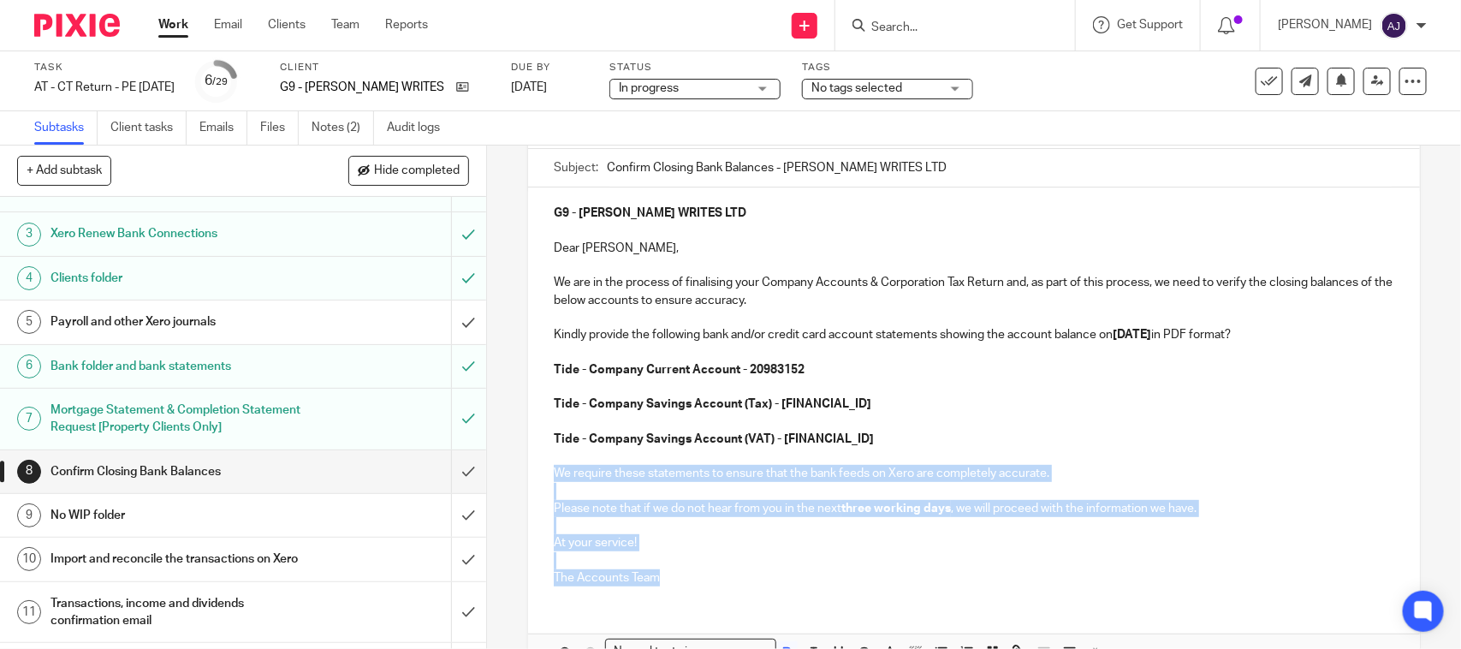
drag, startPoint x: 548, startPoint y: 472, endPoint x: 668, endPoint y: 596, distance: 171.9
click at [668, 596] on div "G9 - NICK GORDON WRITES LTD Dear Nicolas, We are in the process of finalising y…" at bounding box center [973, 393] width 891 height 412
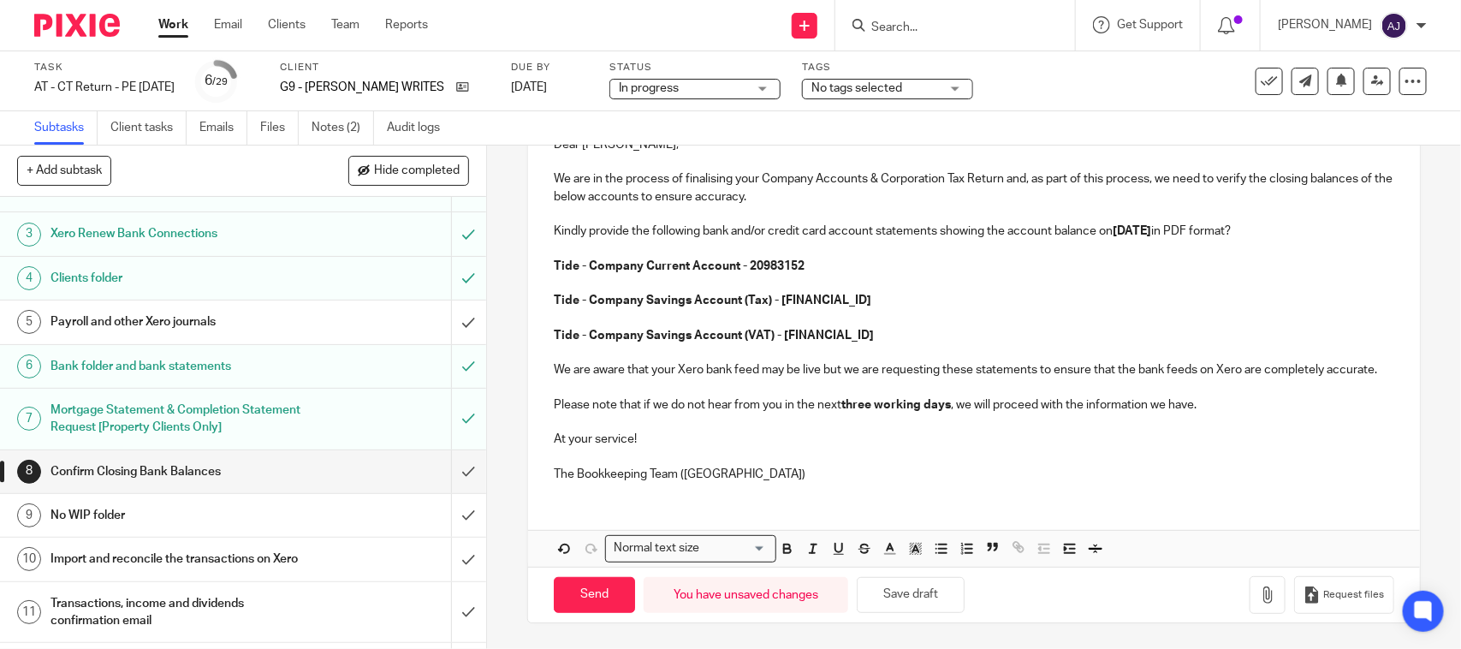
scroll to position [280, 0]
click at [591, 578] on input "Send" at bounding box center [594, 595] width 81 height 37
type input "Sent"
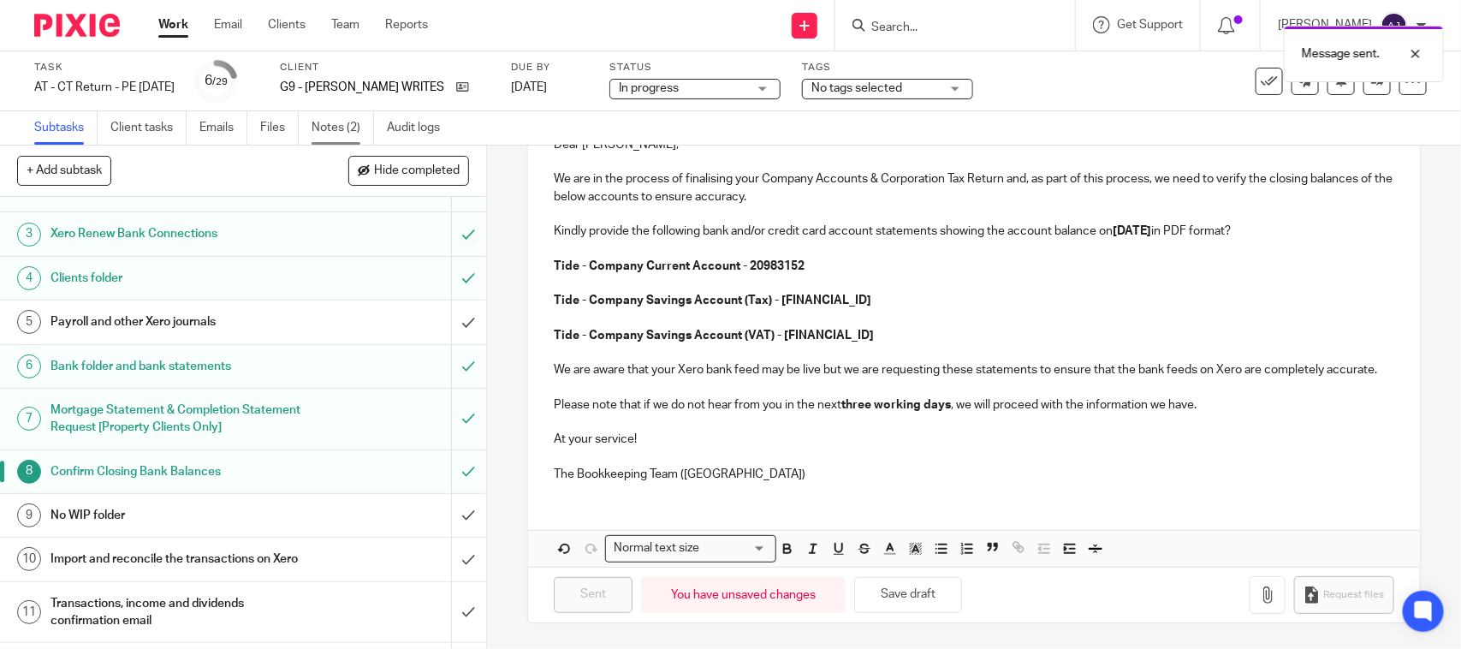
click at [332, 122] on link "Notes (2)" at bounding box center [343, 127] width 62 height 33
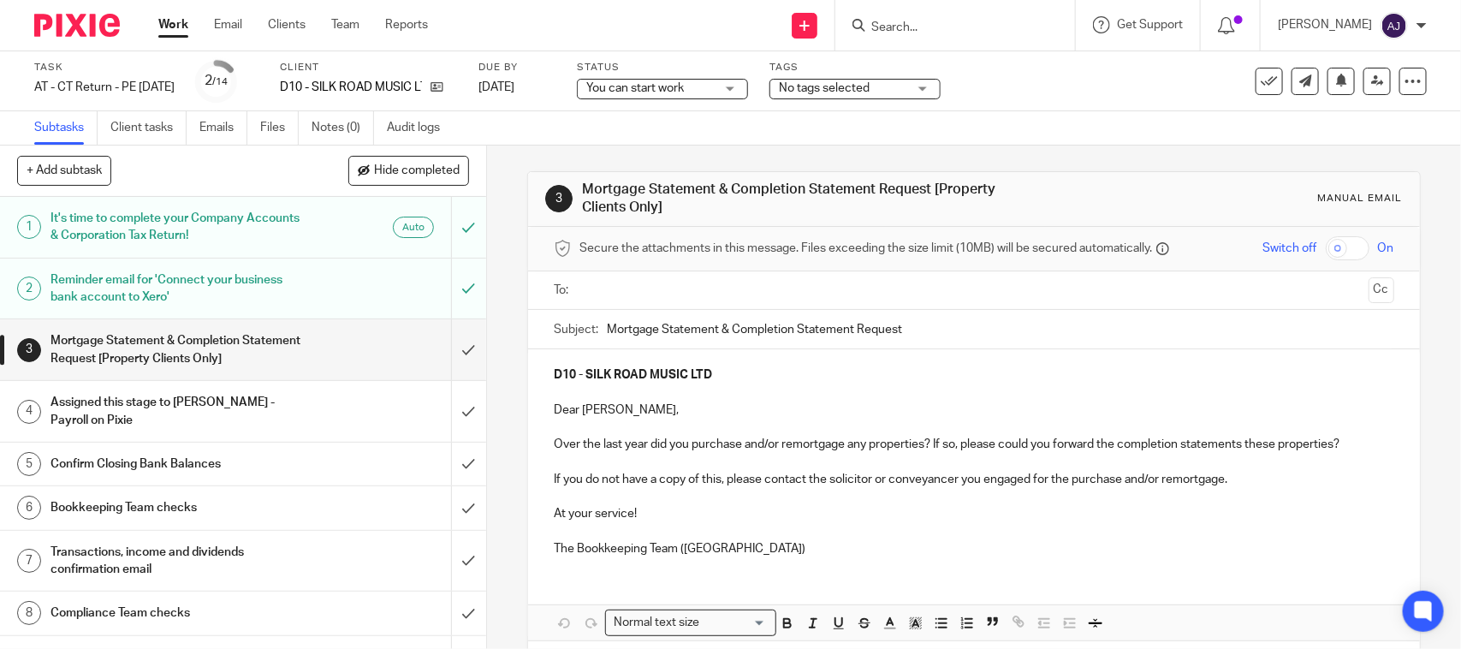
click at [109, 466] on h1 "Confirm Closing Bank Balances" at bounding box center [178, 464] width 256 height 26
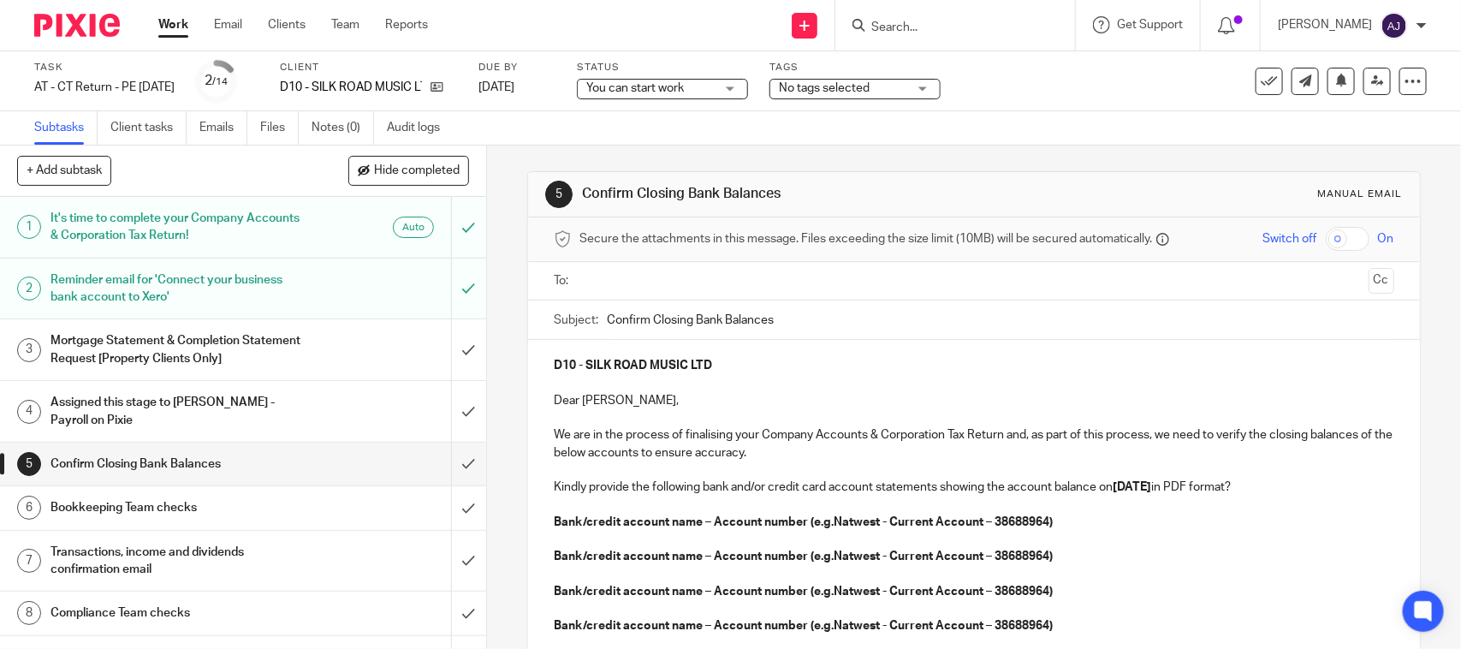
scroll to position [310, 0]
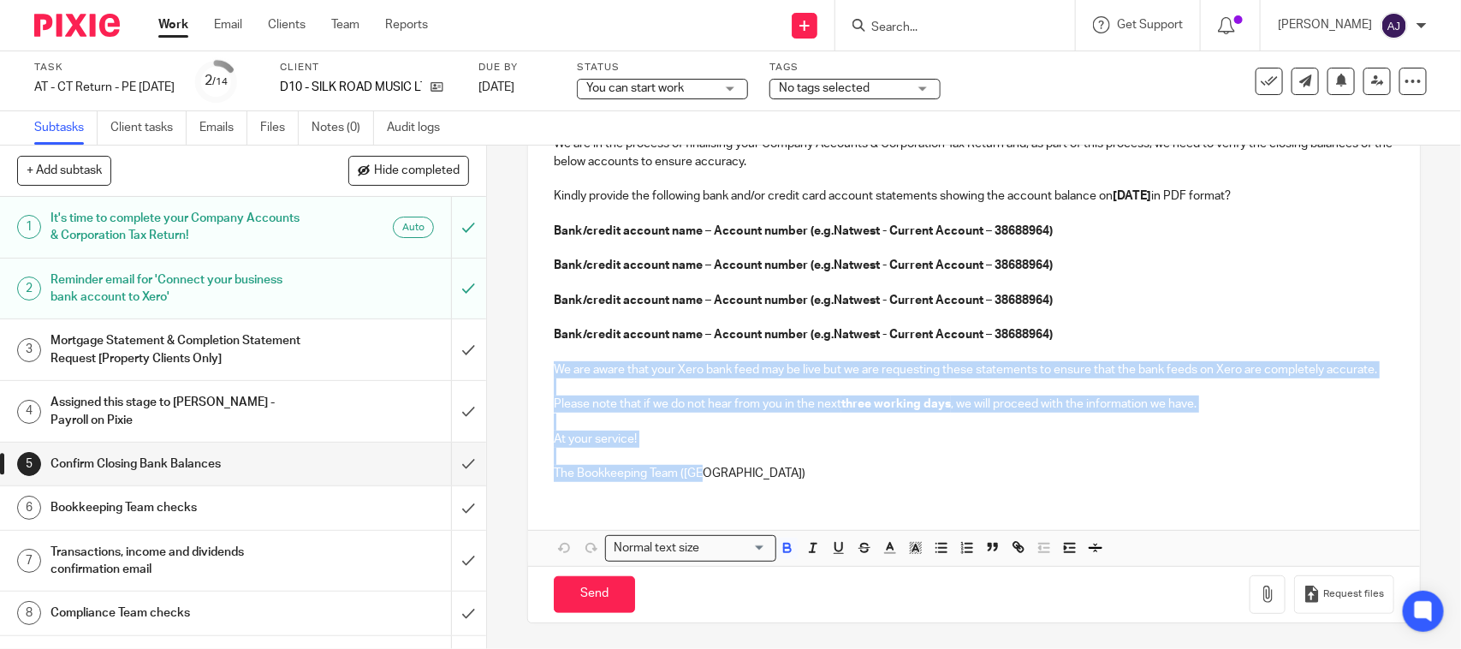
drag, startPoint x: 548, startPoint y: 348, endPoint x: 722, endPoint y: 472, distance: 213.0
click at [721, 472] on div "D10 - SILK ROAD MUSIC LTD Dear [PERSON_NAME], We are in the process of finalisi…" at bounding box center [973, 272] width 891 height 446
copy div "We are aware that your Xero bank feed may be live but we are requesting these s…"
click at [886, 466] on p "The Bookkeeping Team (CT)" at bounding box center [974, 473] width 840 height 17
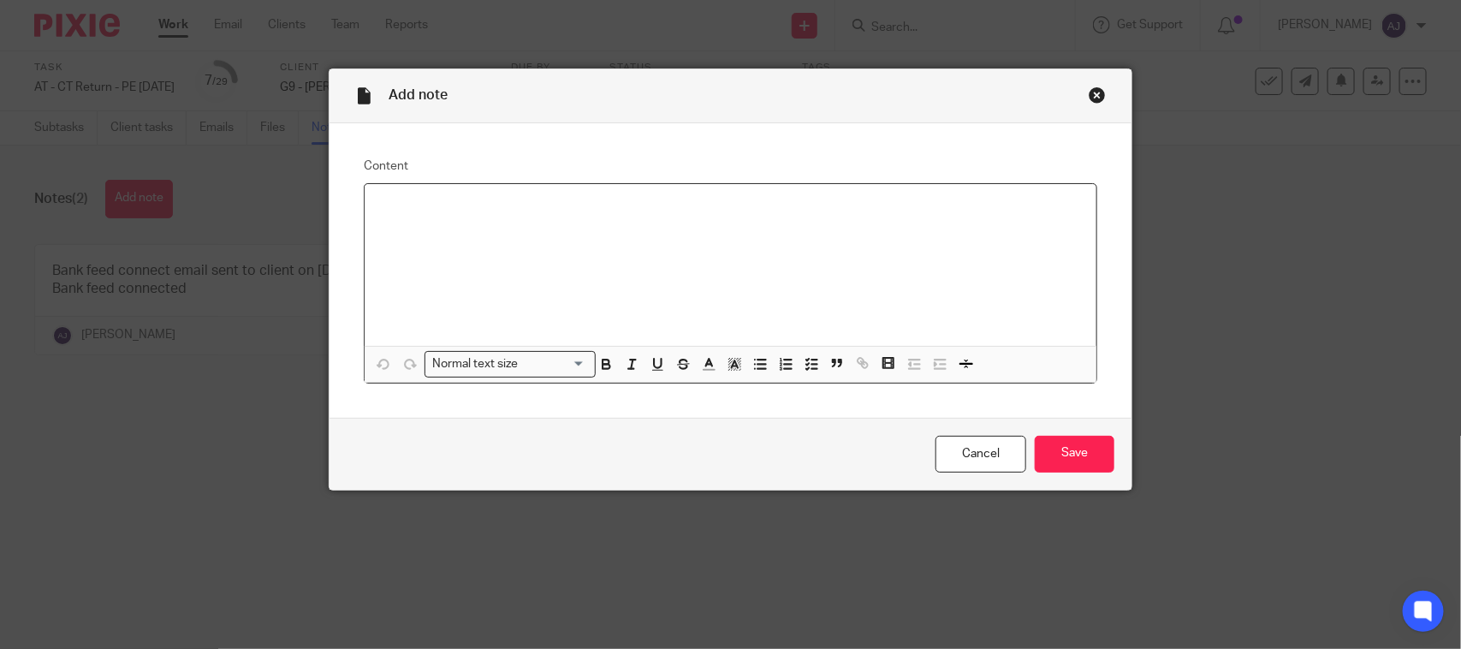
click at [449, 257] on div at bounding box center [731, 265] width 732 height 162
click at [1048, 450] on input "Save" at bounding box center [1075, 454] width 80 height 37
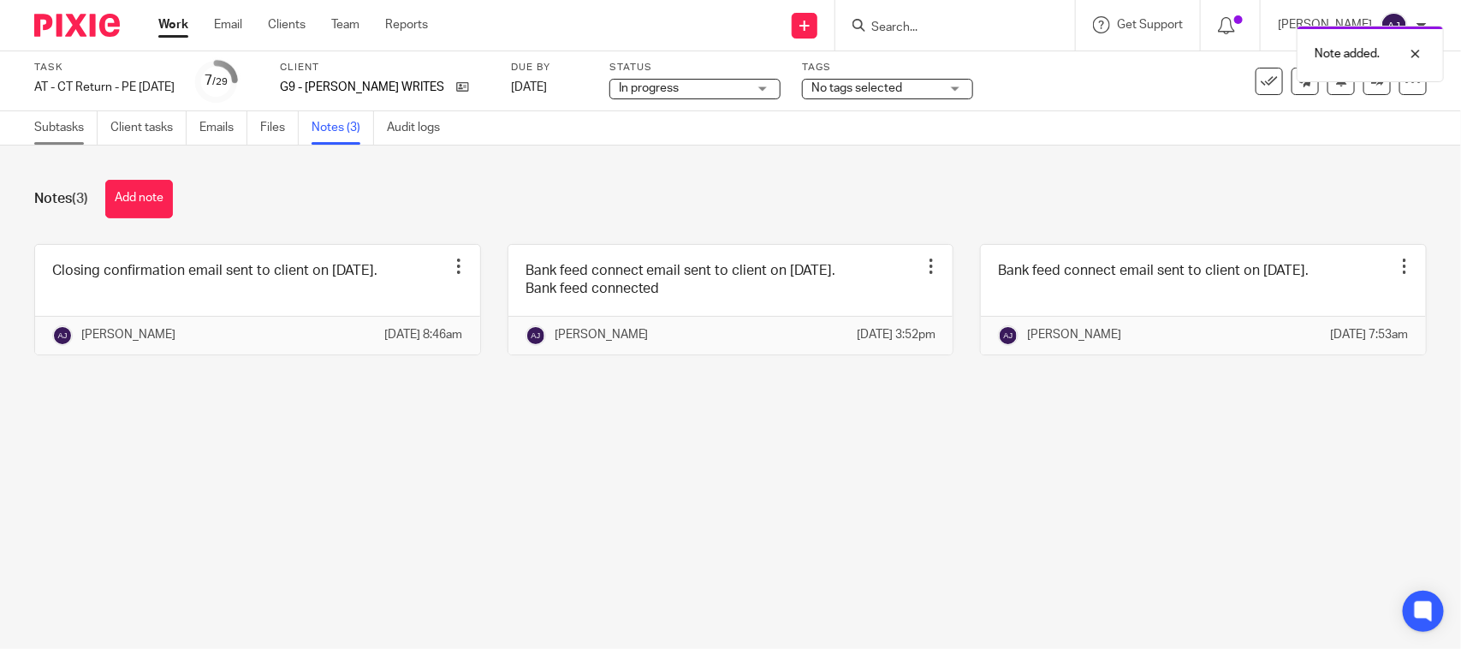
click at [51, 118] on link "Subtasks" at bounding box center [65, 127] width 63 height 33
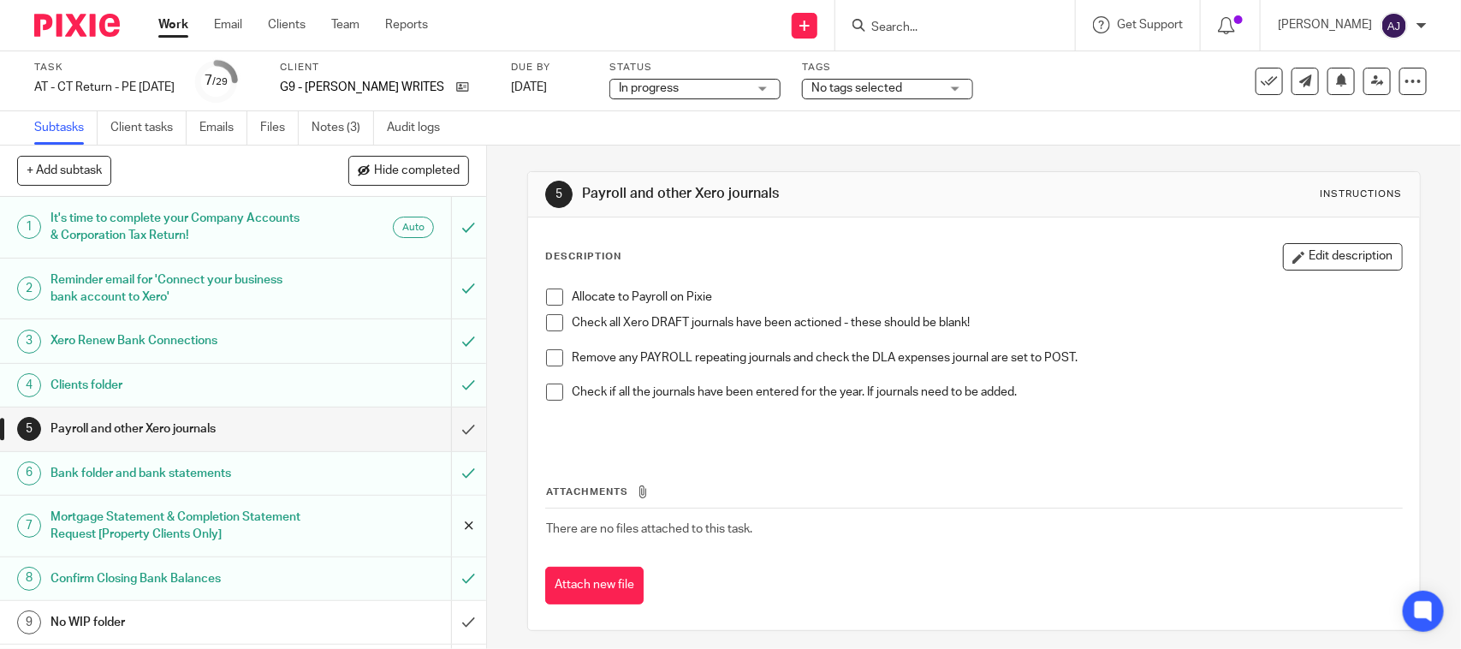
scroll to position [107, 0]
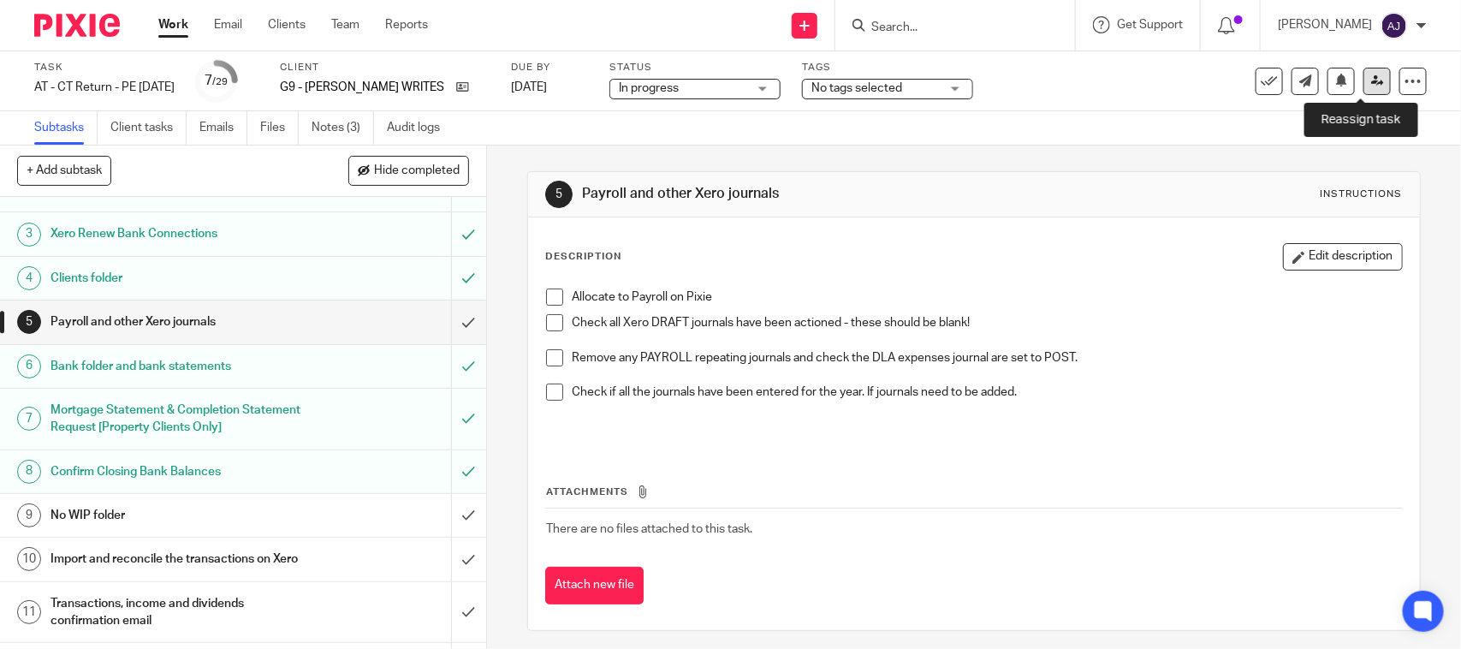
click at [1371, 80] on icon at bounding box center [1377, 80] width 13 height 13
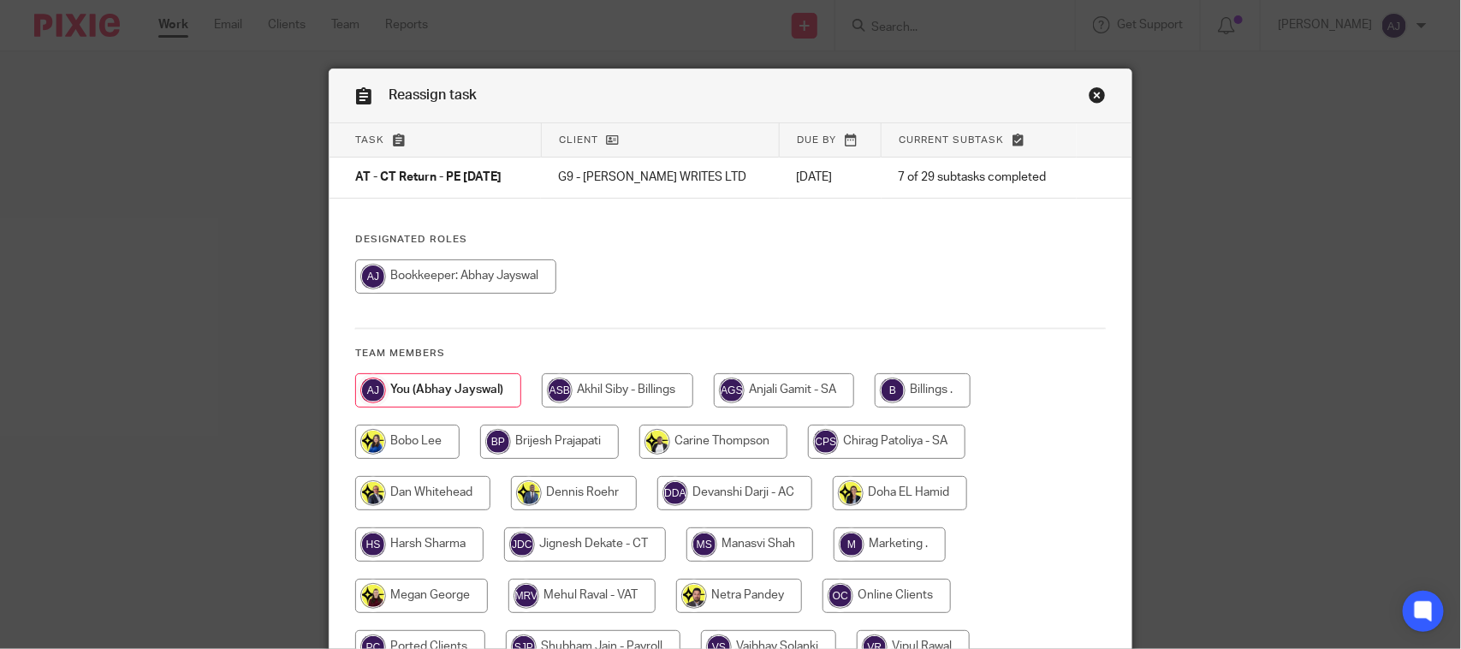
scroll to position [225, 0]
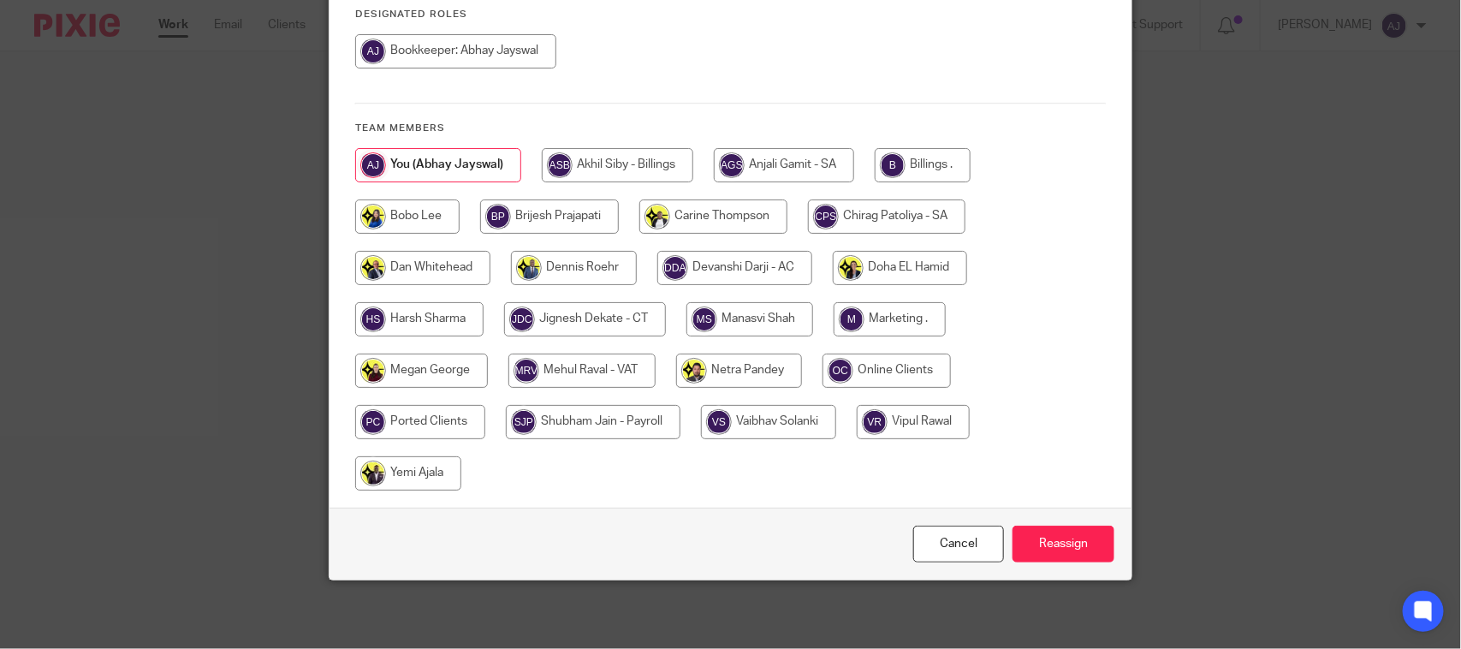
click at [609, 424] on input "radio" at bounding box center [593, 422] width 175 height 34
radio input "true"
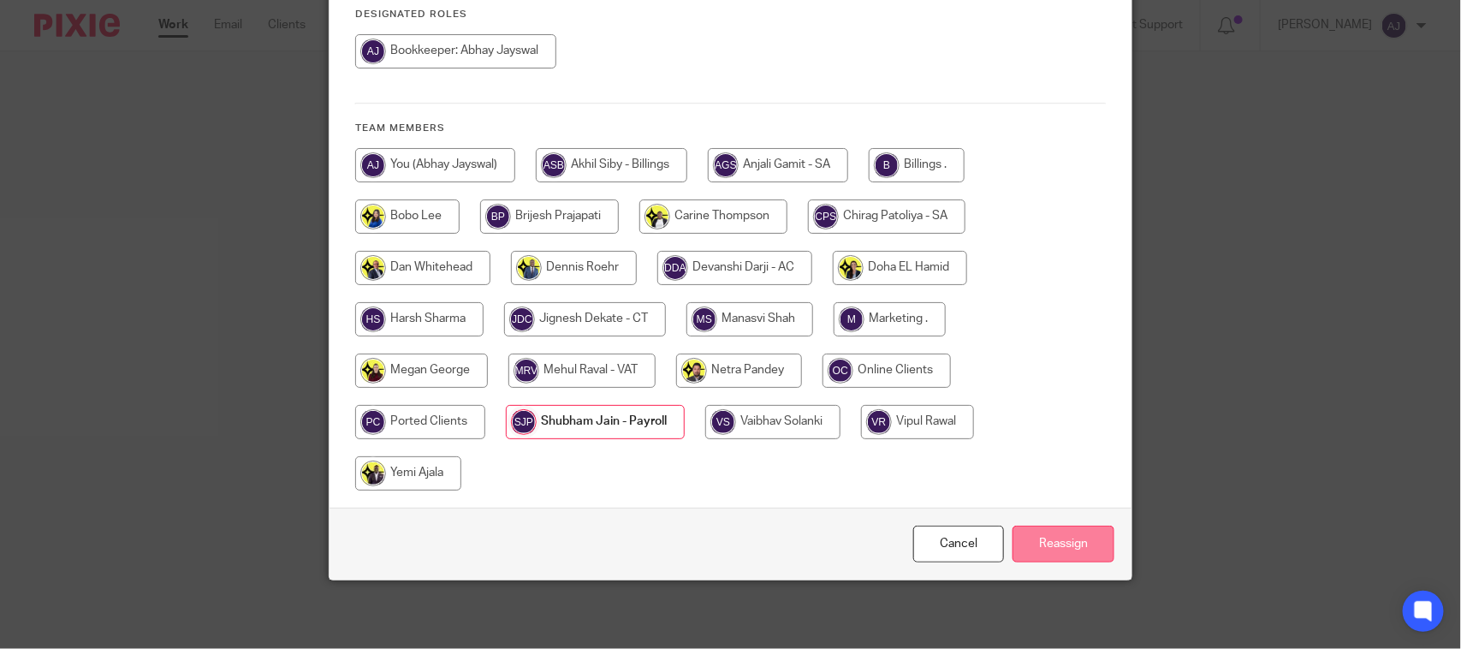
click at [1040, 543] on input "Reassign" at bounding box center [1064, 544] width 102 height 37
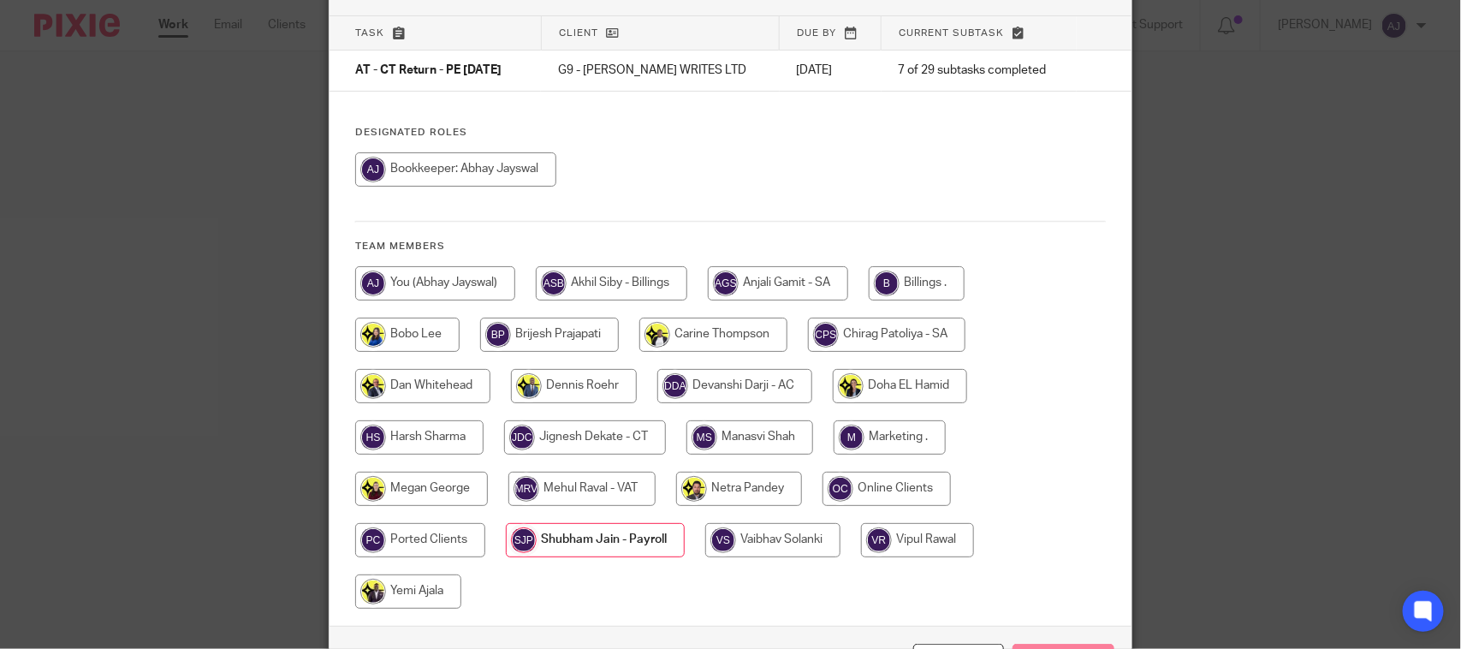
scroll to position [0, 0]
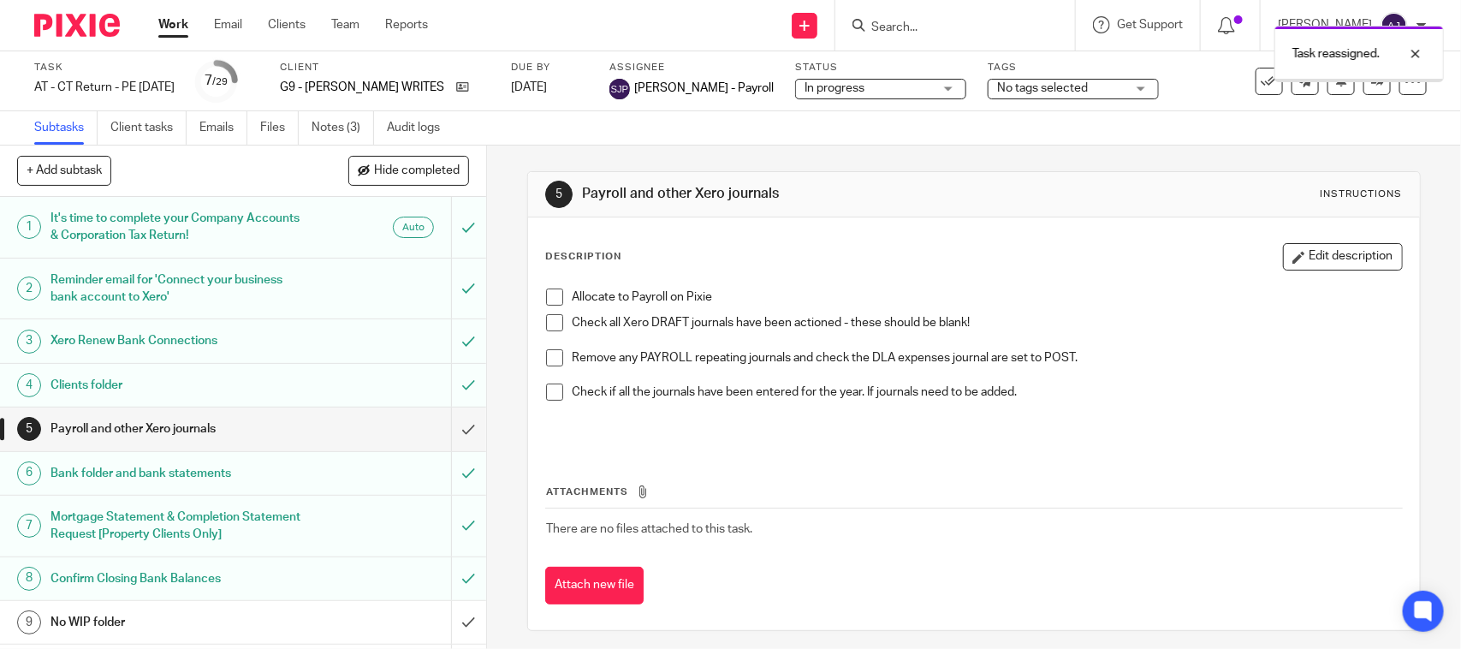
scroll to position [214, 0]
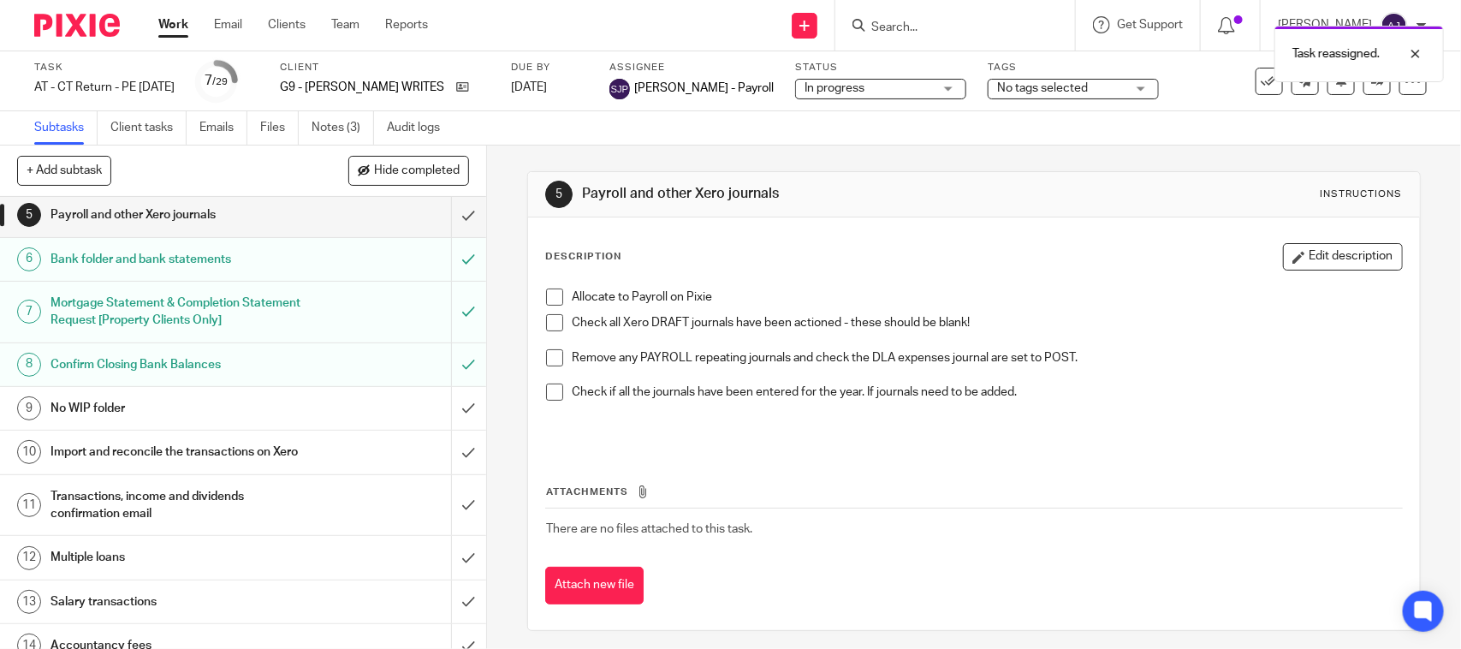
click at [324, 411] on div "No WIP folder" at bounding box center [241, 408] width 383 height 26
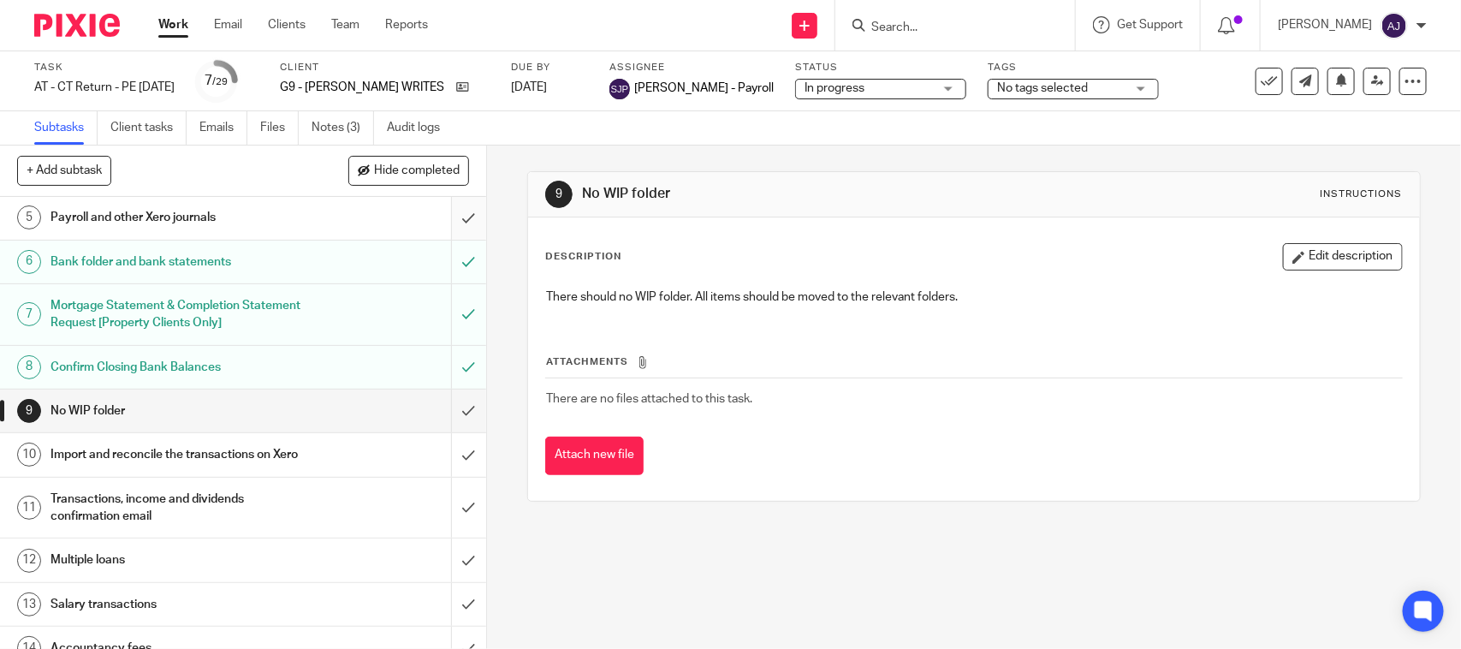
scroll to position [214, 0]
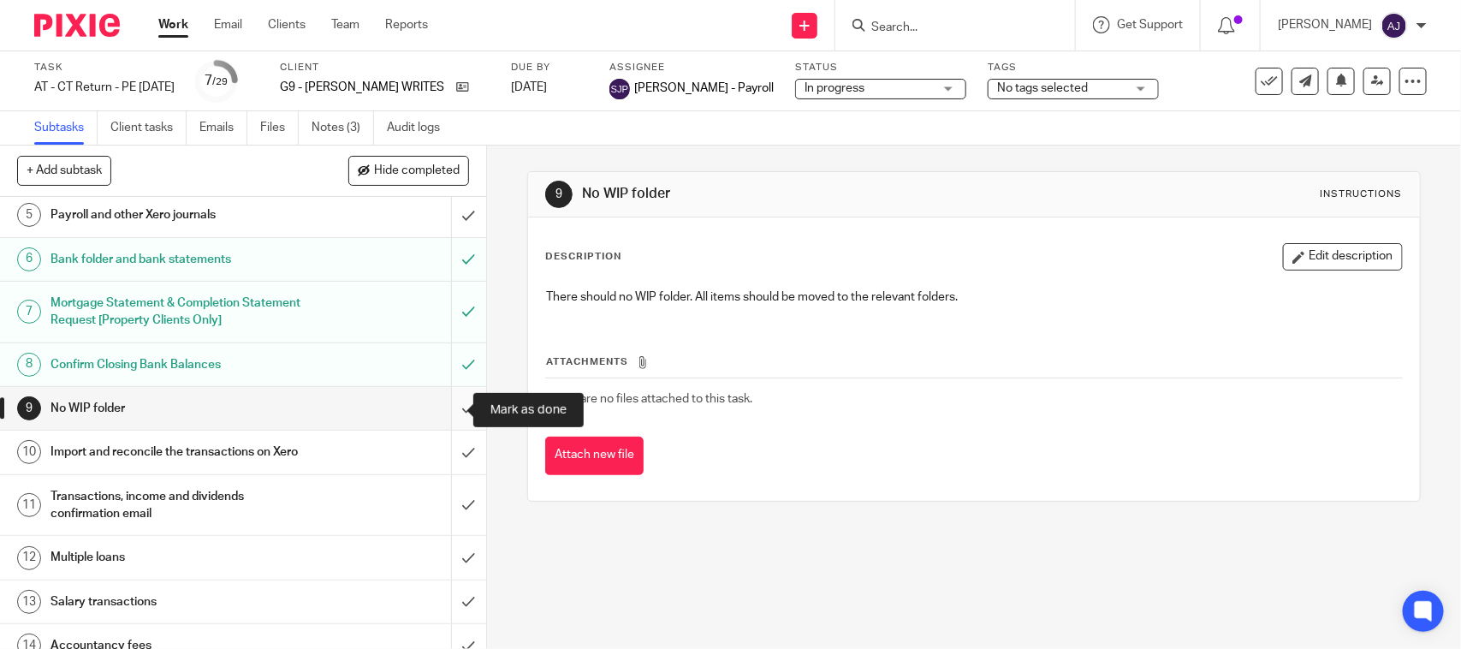
click at [445, 411] on input "submit" at bounding box center [243, 408] width 486 height 43
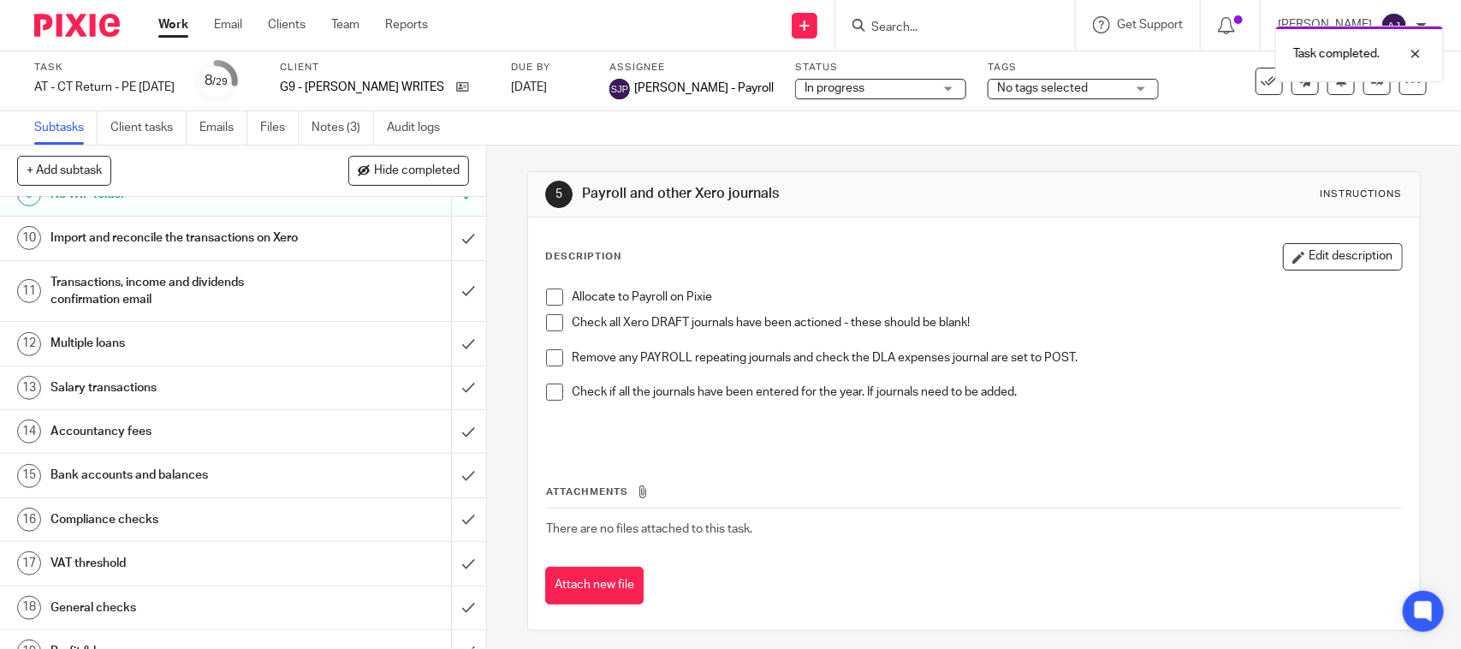
scroll to position [321, 0]
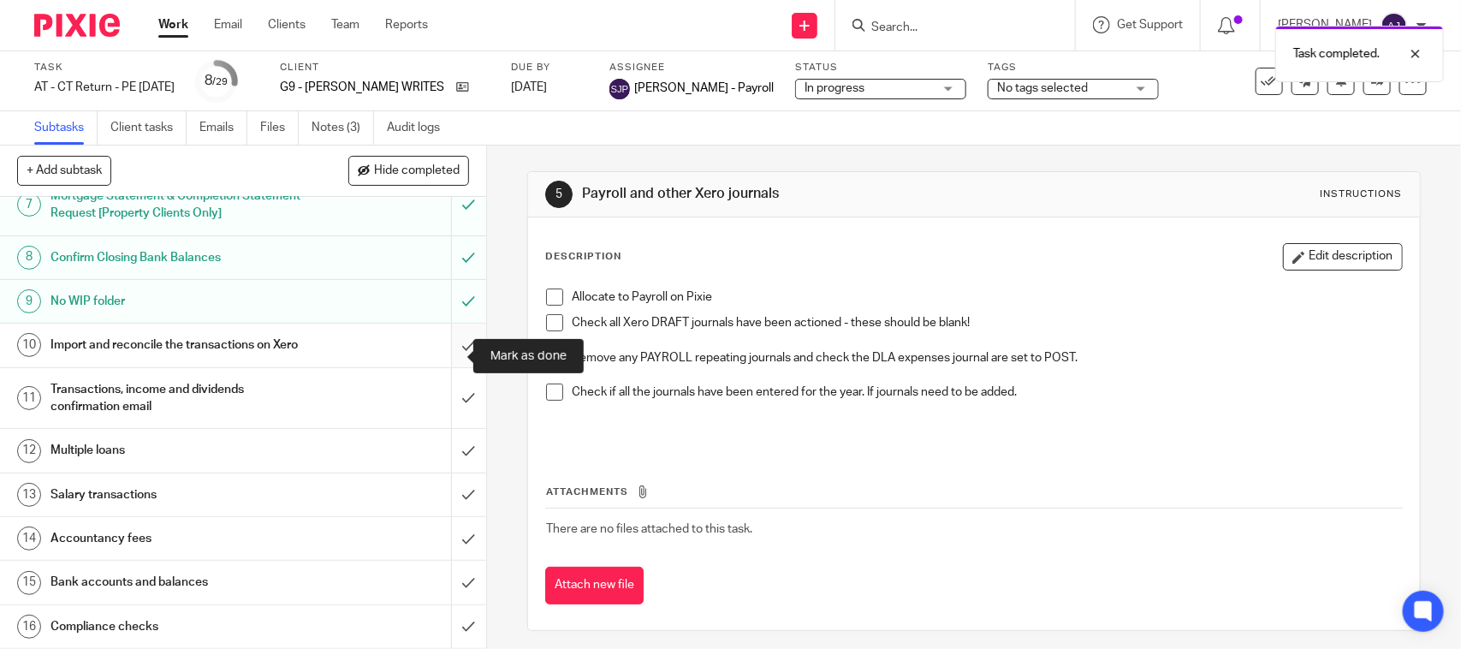
click at [454, 355] on input "submit" at bounding box center [243, 345] width 486 height 43
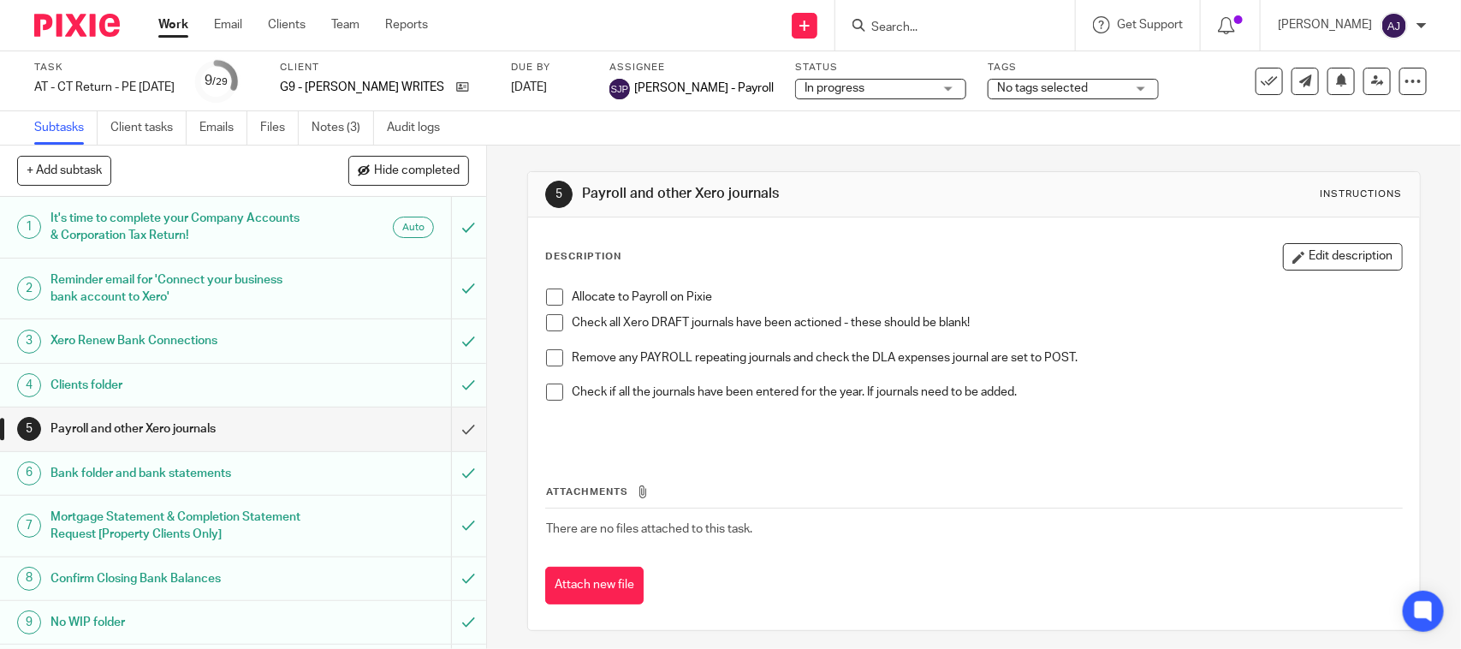
click at [1079, 204] on div "5 Payroll and other Xero journals Instructions" at bounding box center [973, 194] width 857 height 27
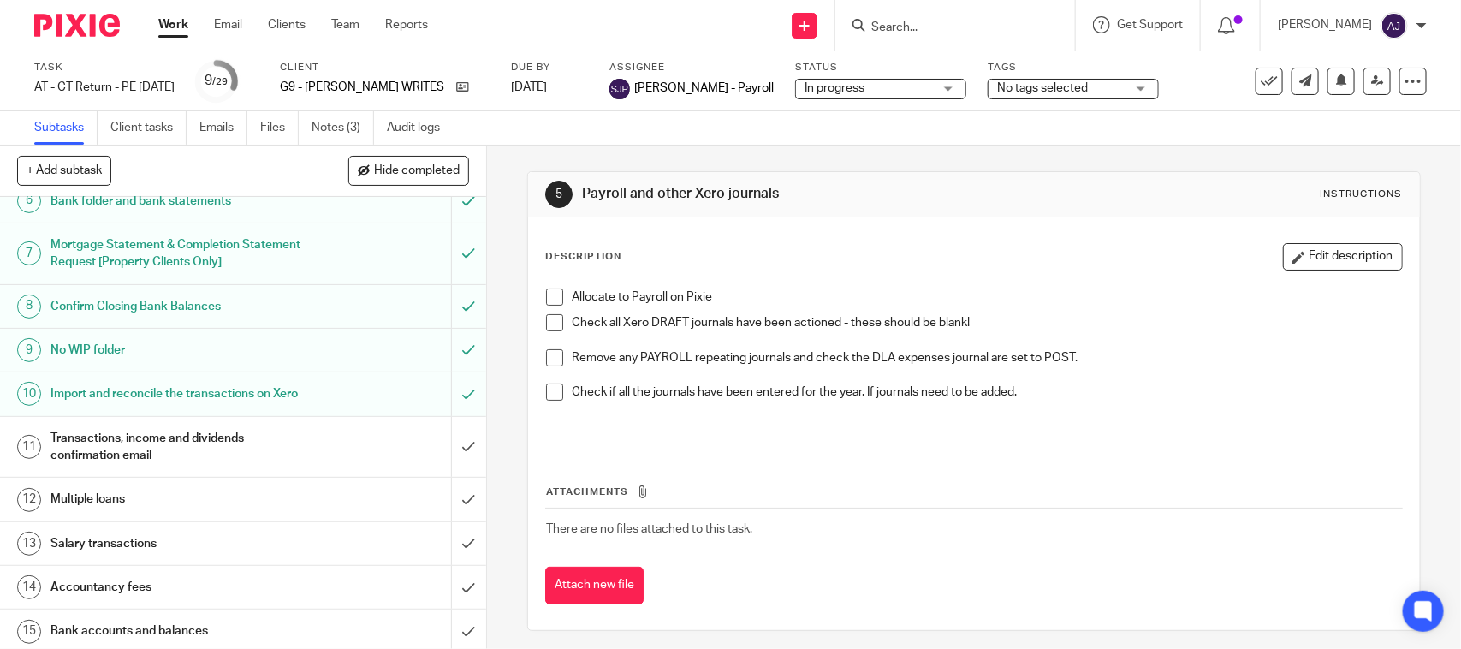
scroll to position [321, 0]
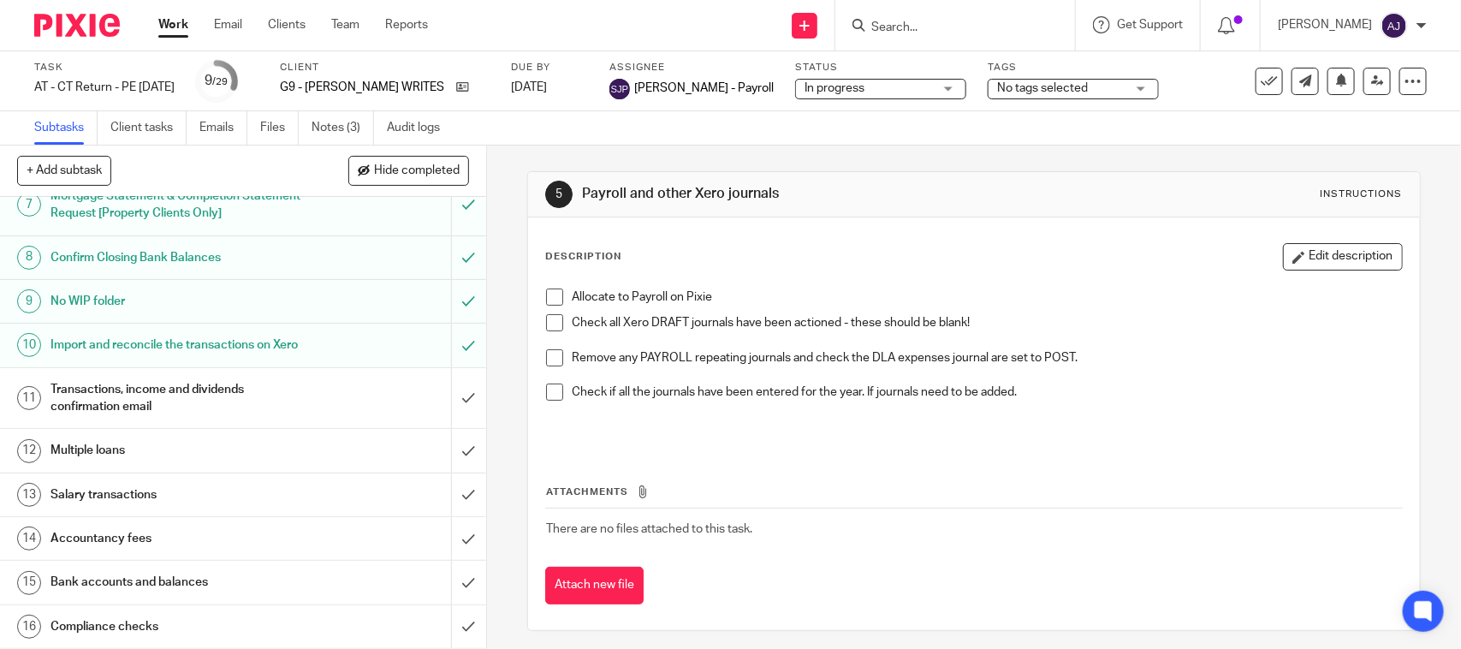
click at [835, 489] on th "Attachments" at bounding box center [973, 496] width 857 height 25
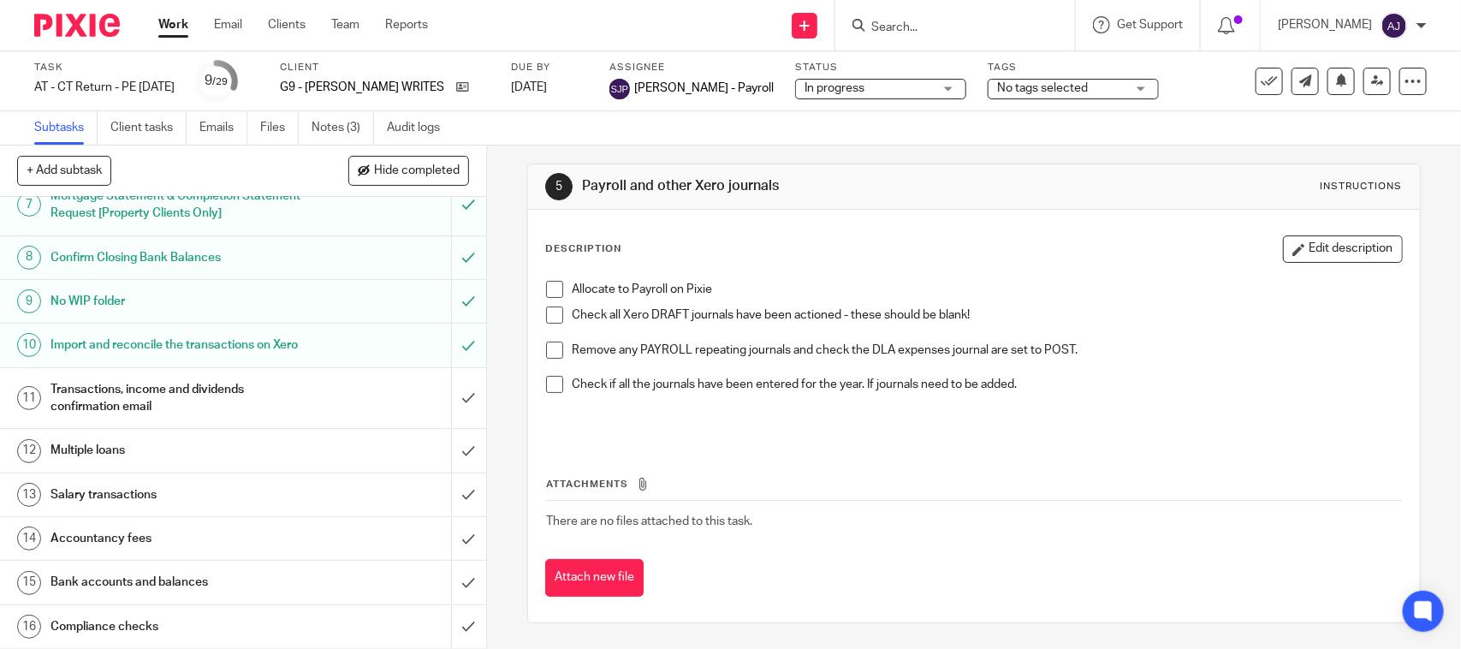
scroll to position [0, 0]
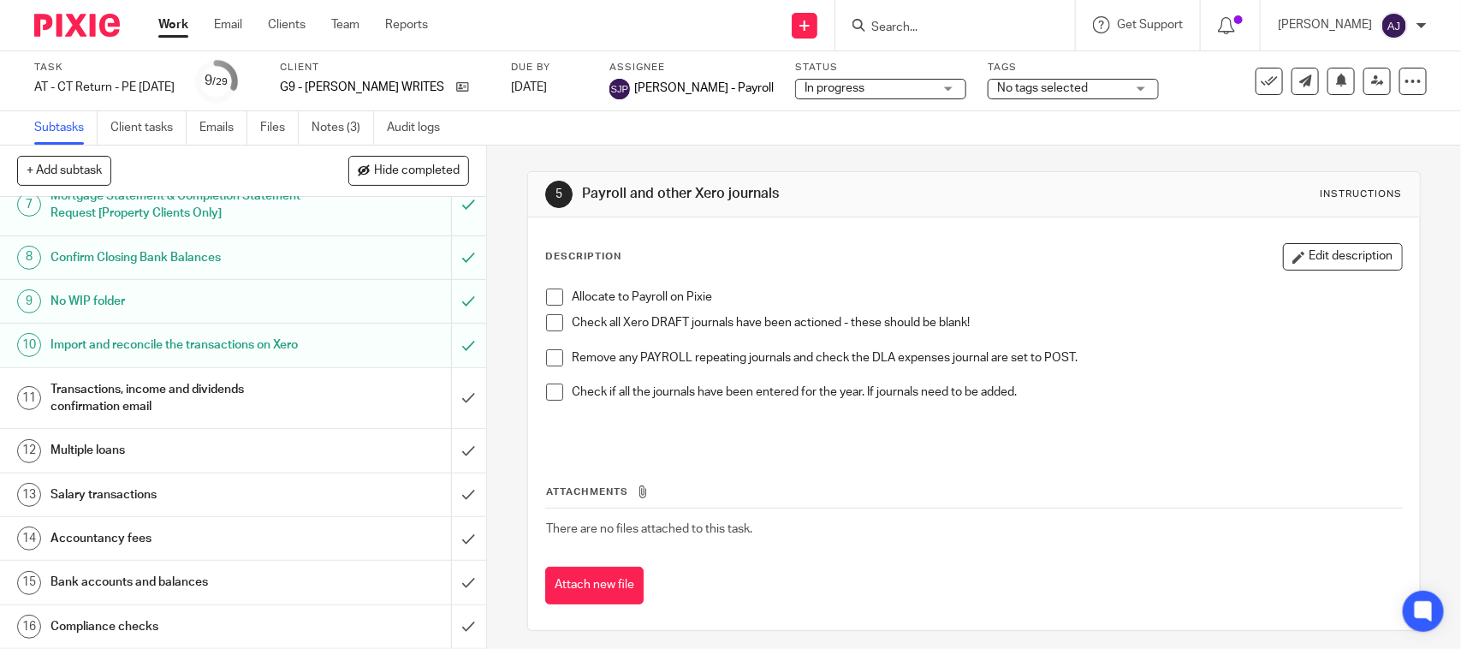
click at [716, 450] on div "Attachments There are no files attached to this task. Attach new file" at bounding box center [973, 527] width 857 height 156
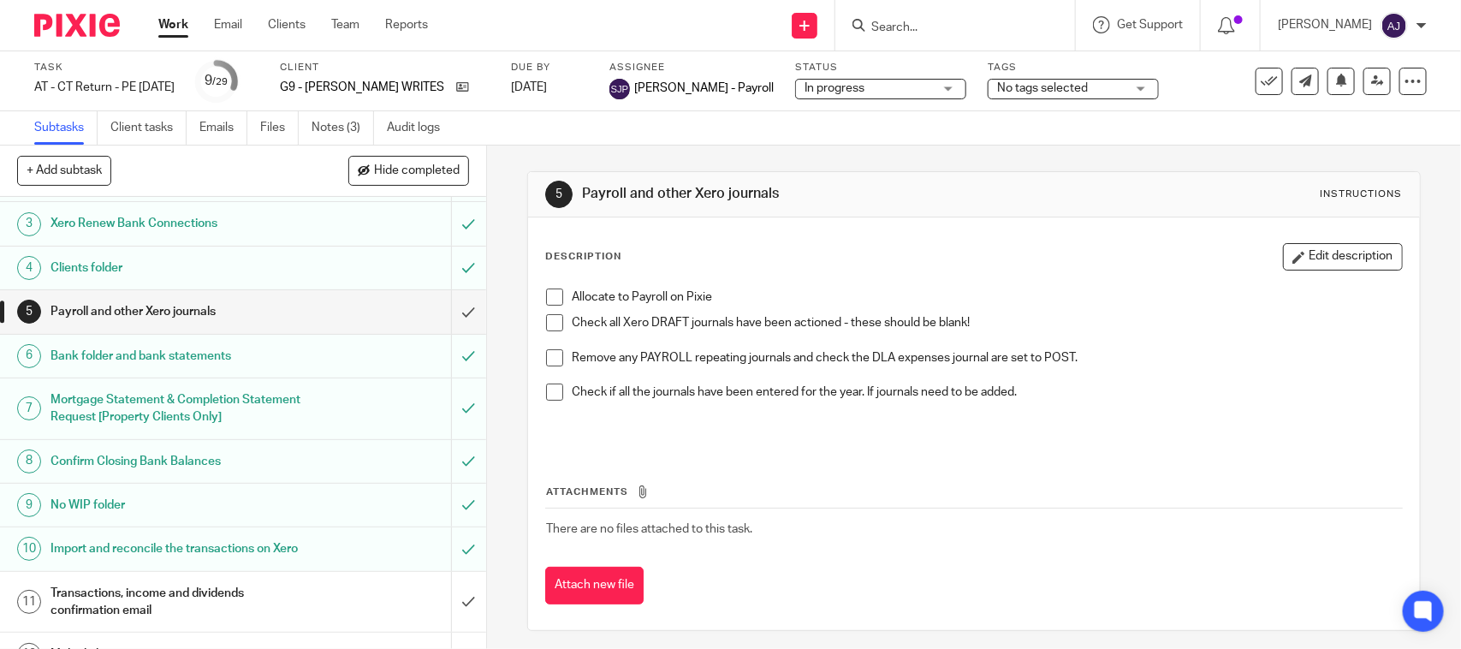
scroll to position [321, 0]
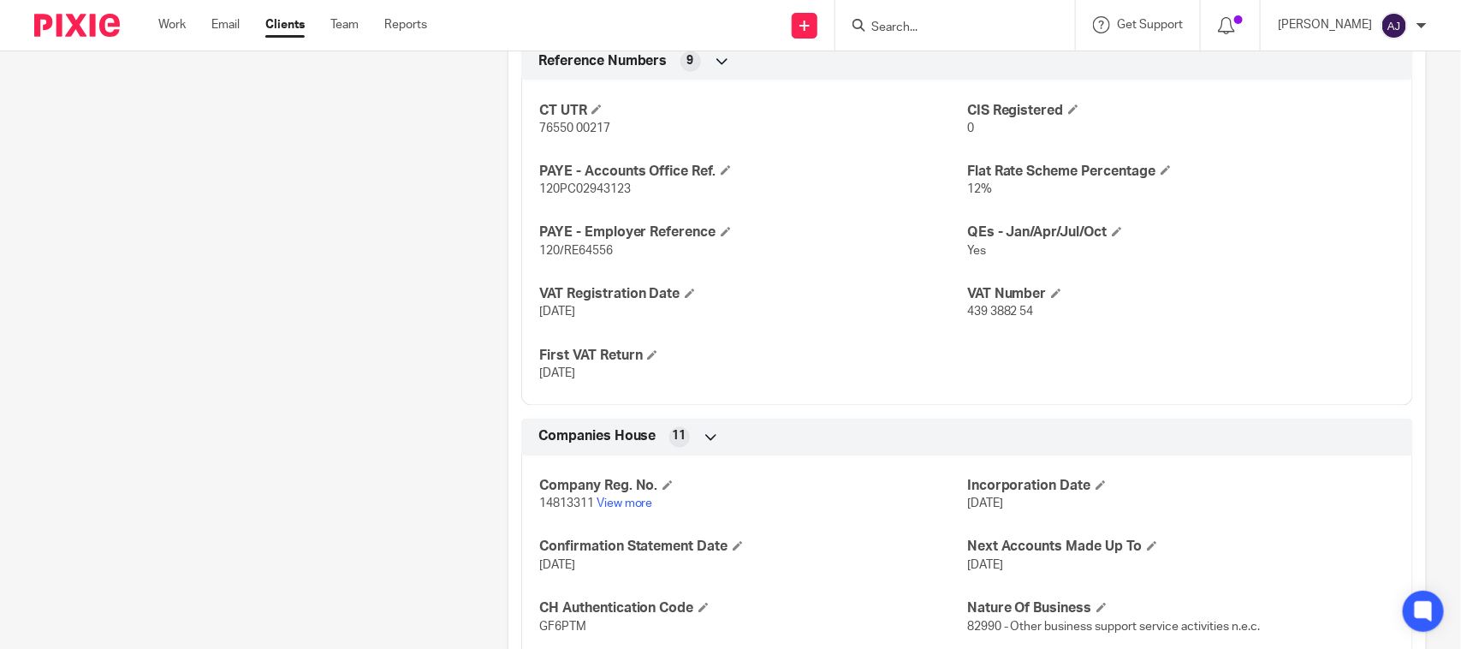
scroll to position [1629, 0]
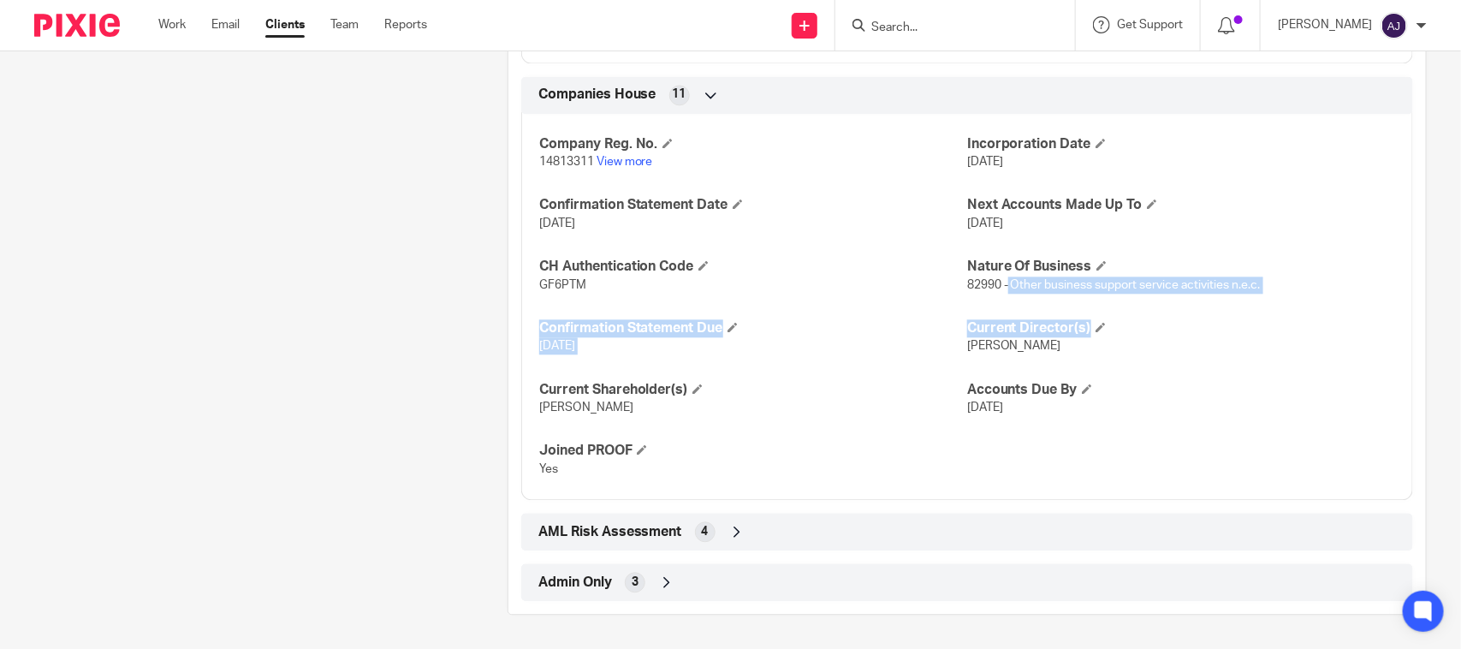
drag, startPoint x: 998, startPoint y: 292, endPoint x: 1173, endPoint y: 309, distance: 175.4
click at [1170, 309] on div "Company Reg. No. 14813311 View more Incorporation Date [DATE] Confirmation Stat…" at bounding box center [967, 301] width 892 height 400
click at [1215, 311] on div "Company Reg. No. 14813311 View more Incorporation Date 19 Apr 2023 Confirmation…" at bounding box center [967, 301] width 892 height 400
